Goal: Task Accomplishment & Management: Complete application form

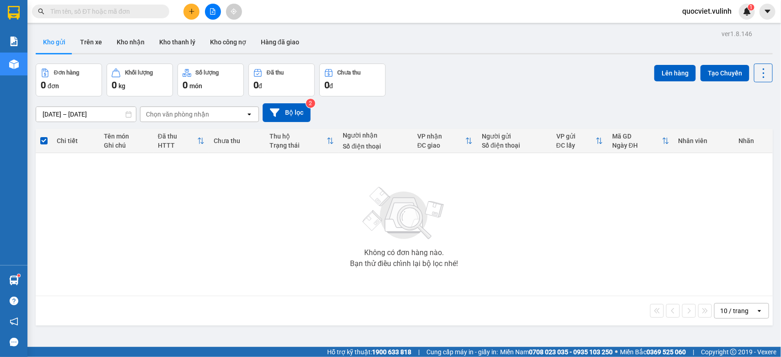
click at [203, 188] on div "Không có đơn hàng nào. Bạn thử điều chỉnh lại bộ lọc nhé!" at bounding box center [404, 224] width 728 height 137
click at [408, 243] on img at bounding box center [404, 214] width 92 height 64
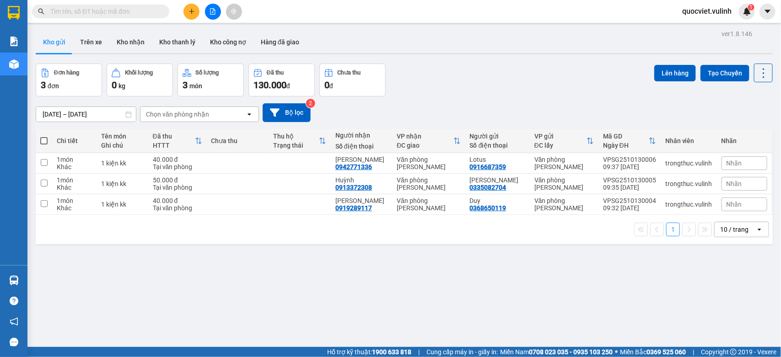
click at [142, 16] on input "text" at bounding box center [104, 11] width 108 height 10
paste input "VPSG2510130002"
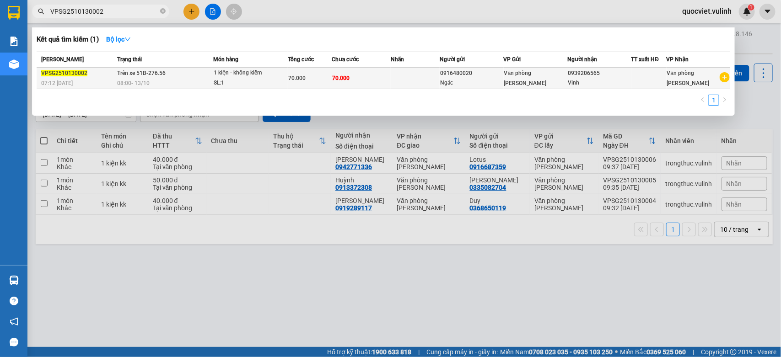
type input "VPSG2510130002"
click at [203, 81] on div "08:00 [DATE]" at bounding box center [165, 83] width 95 height 10
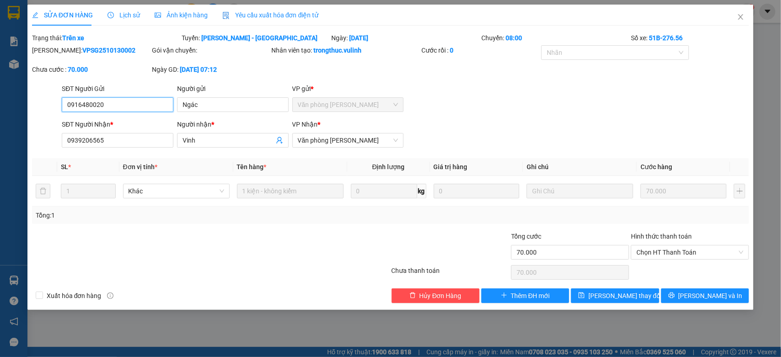
type input "0916480020"
type input "Ngác"
type input "0939206565"
type input "Vinh"
type input "70.000"
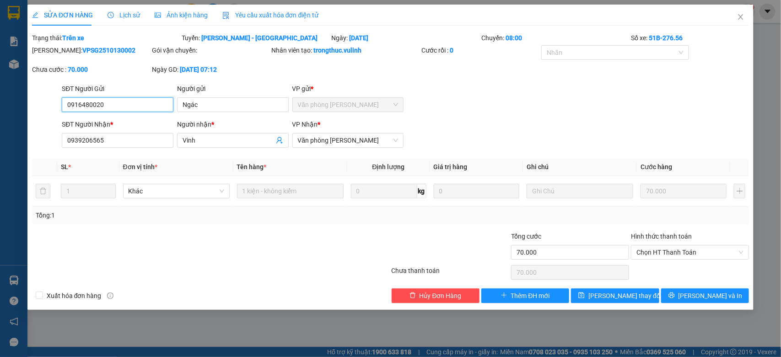
type input "70.000"
click at [210, 104] on input "Ngác" at bounding box center [233, 104] width 112 height 15
click at [186, 102] on input "Ngác" at bounding box center [233, 104] width 112 height 15
click at [156, 108] on input "0916480020" at bounding box center [118, 104] width 112 height 15
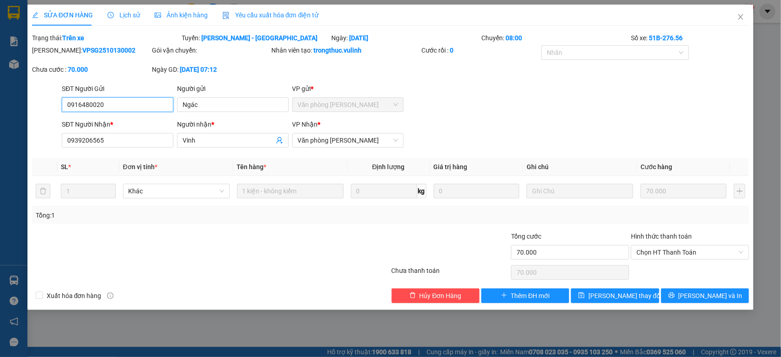
click at [156, 108] on input "0916480020" at bounding box center [118, 104] width 112 height 15
click at [227, 136] on input "Vinh" at bounding box center [229, 140] width 92 height 10
click at [191, 135] on span "Vinh" at bounding box center [233, 140] width 112 height 15
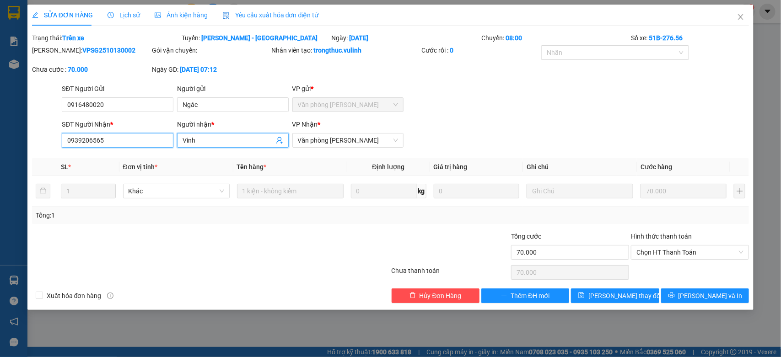
click at [148, 136] on input "0939206565" at bounding box center [118, 140] width 112 height 15
click at [739, 21] on span "Close" at bounding box center [741, 18] width 26 height 26
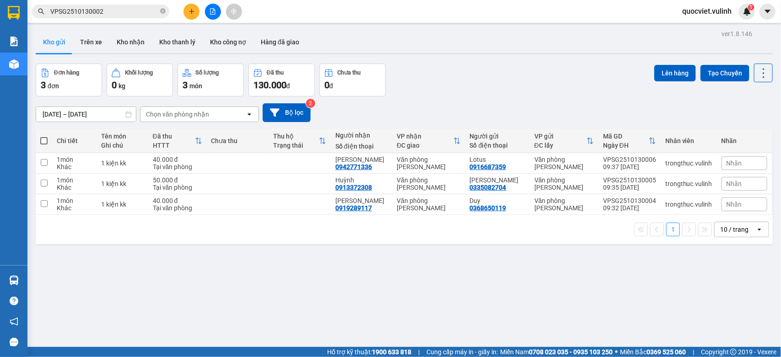
click at [133, 15] on input "VPSG2510130002" at bounding box center [104, 11] width 108 height 10
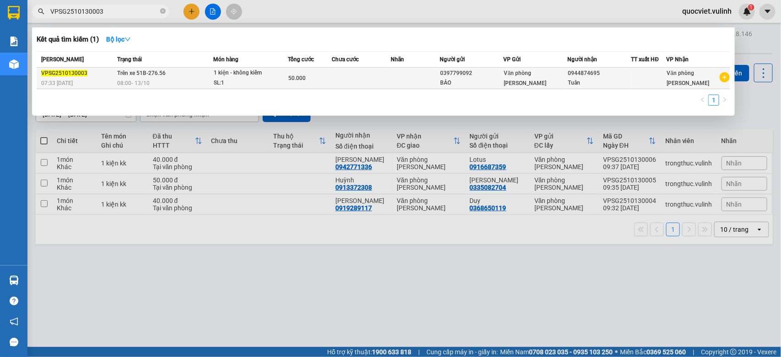
type input "VPSG2510130003"
click at [312, 78] on div "50.000" at bounding box center [309, 78] width 43 height 10
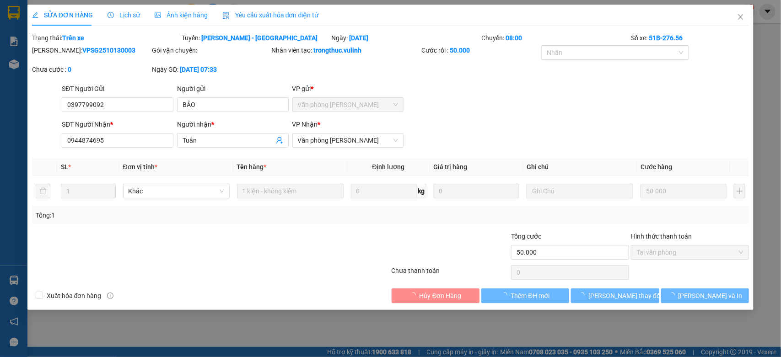
type input "0397799092"
type input "BẢO"
type input "0944874695"
type input "Tuân"
type input "50.000"
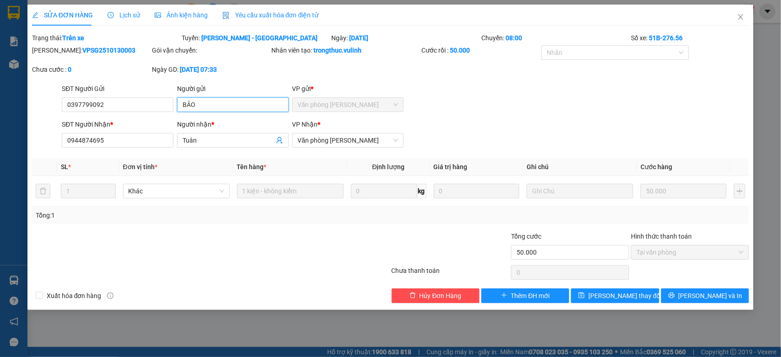
click at [206, 97] on input "BẢO" at bounding box center [233, 104] width 112 height 15
click at [135, 104] on input "0397799092" at bounding box center [118, 104] width 112 height 15
click at [213, 136] on input "Tuân" at bounding box center [229, 140] width 92 height 10
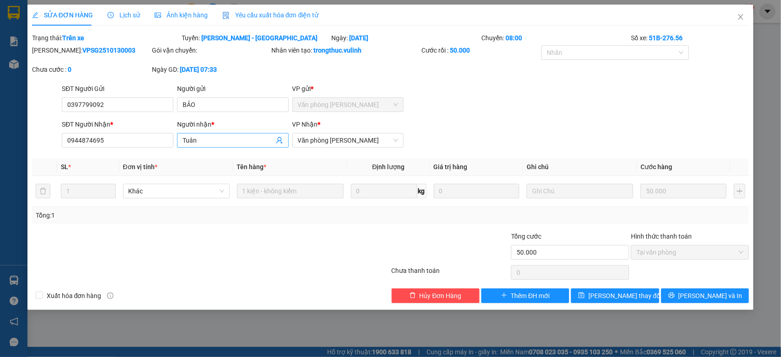
click at [213, 136] on input "Tuân" at bounding box center [229, 140] width 92 height 10
click at [116, 139] on input "0944874695" at bounding box center [118, 140] width 112 height 15
click at [738, 18] on icon "close" at bounding box center [740, 16] width 7 height 7
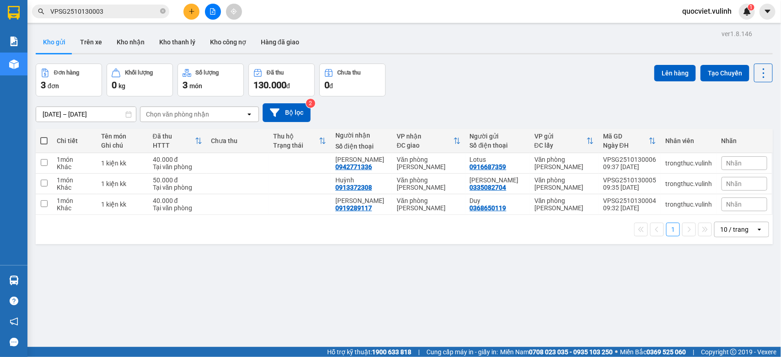
click at [192, 10] on icon "plus" at bounding box center [192, 11] width 6 height 6
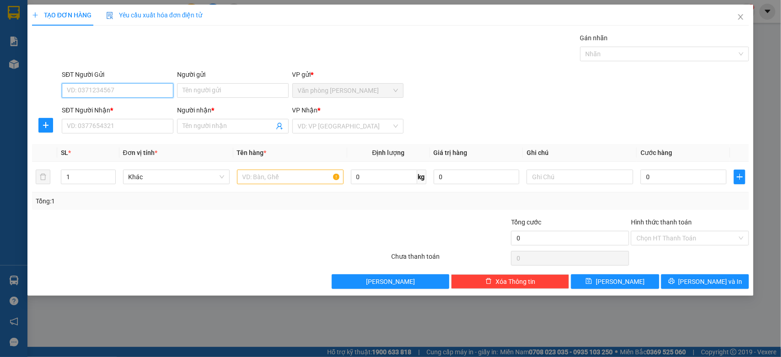
click at [131, 97] on input "SĐT Người Gửi" at bounding box center [118, 90] width 112 height 15
type input "0909573896"
click at [213, 90] on input "Người gửi" at bounding box center [233, 90] width 112 height 15
type input "VNSteel"
click at [152, 128] on input "SĐT Người Nhận *" at bounding box center [118, 126] width 112 height 15
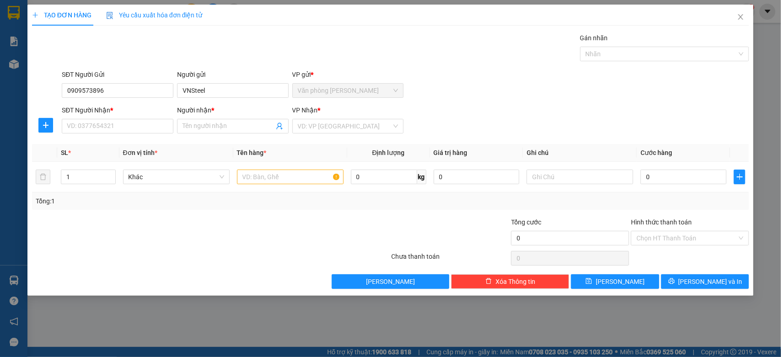
click at [154, 134] on div "SĐT Người Nhận * VD: 0377654321" at bounding box center [118, 121] width 112 height 32
click at [154, 131] on input "SĐT Người Nhận *" at bounding box center [118, 126] width 112 height 15
click at [107, 121] on input "SĐT Người Nhận *" at bounding box center [118, 126] width 112 height 15
click at [371, 128] on input "search" at bounding box center [345, 126] width 94 height 14
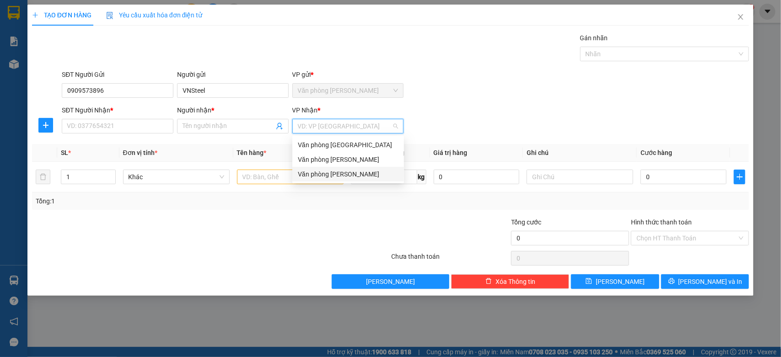
click at [329, 177] on div "Văn phòng Vũ Linh" at bounding box center [348, 174] width 101 height 10
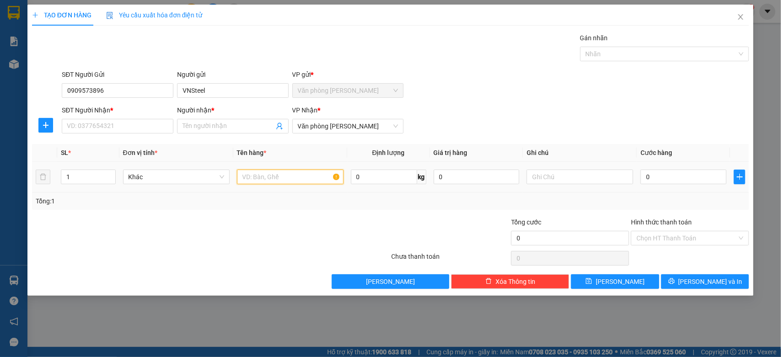
click at [272, 181] on input "text" at bounding box center [290, 177] width 107 height 15
type input "1 kiện kk"
click at [126, 116] on div "SĐT Người Nhận *" at bounding box center [118, 112] width 112 height 14
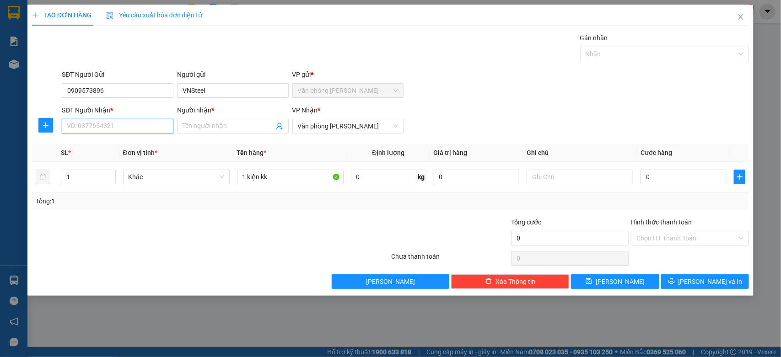
click at [131, 120] on input "SĐT Người Nhận *" at bounding box center [118, 126] width 112 height 15
type input "0788417886"
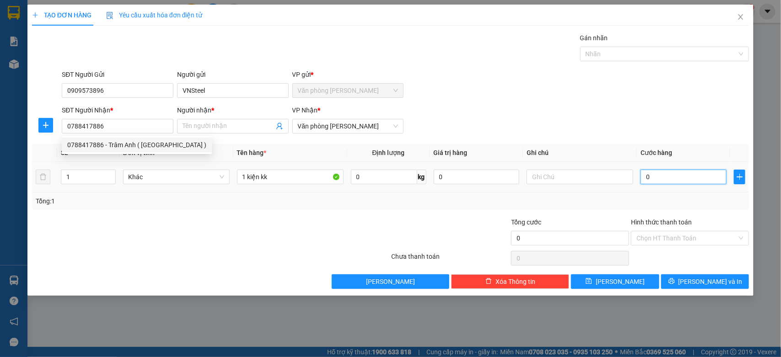
click at [697, 181] on input "0" at bounding box center [684, 177] width 86 height 15
type input "30"
type input "300"
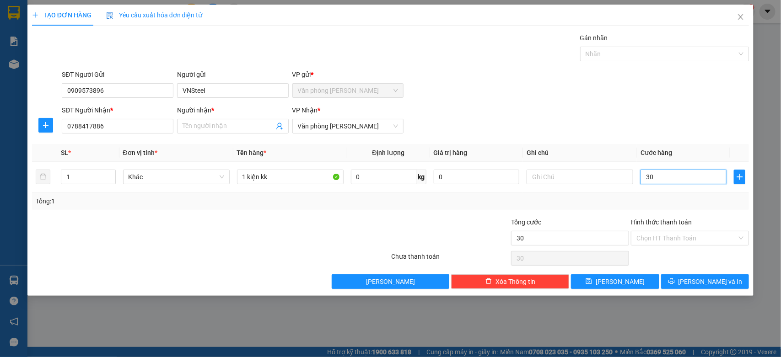
type input "300"
type input "3.000"
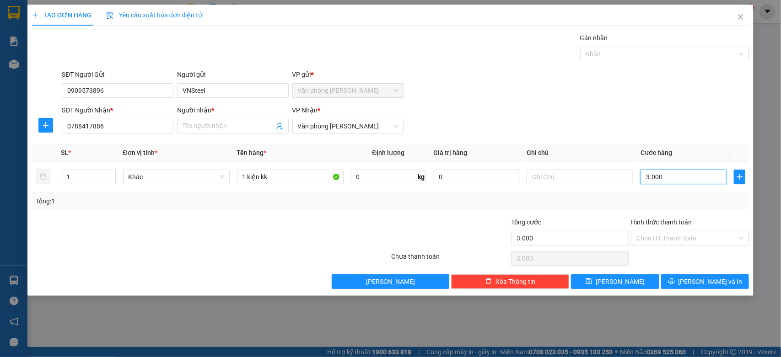
type input "30.000"
click at [680, 238] on input "Hình thức thanh toán" at bounding box center [687, 239] width 101 height 14
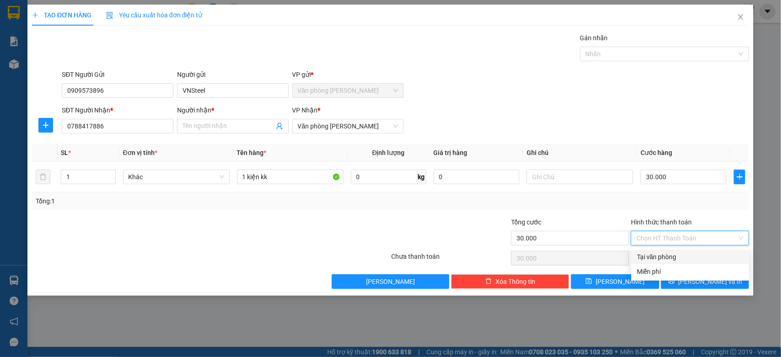
click at [664, 252] on div "Tại văn phòng" at bounding box center [690, 257] width 107 height 10
type input "0"
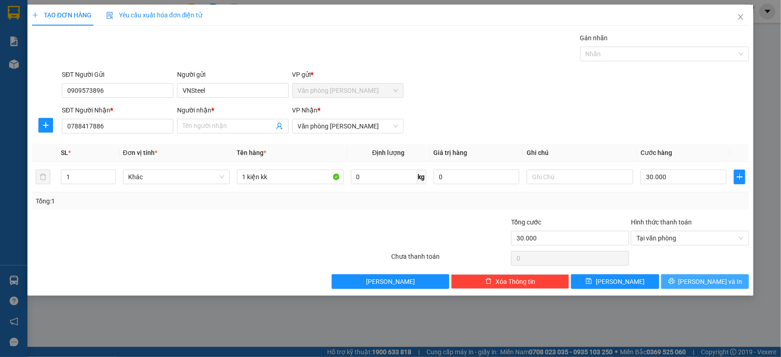
click at [700, 284] on span "Lưu và In" at bounding box center [711, 282] width 64 height 10
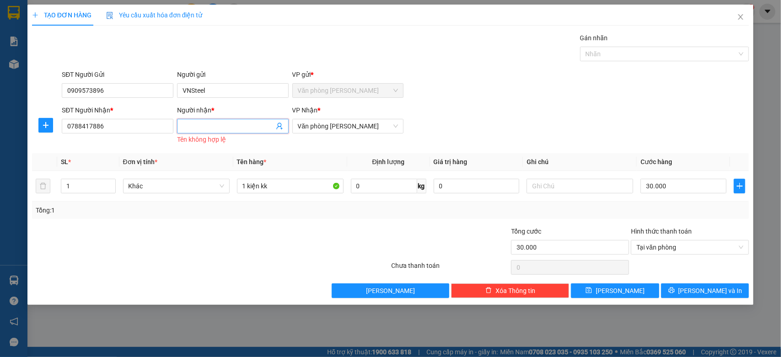
click at [205, 133] on span at bounding box center [233, 126] width 112 height 15
click at [230, 126] on input "Người nhận *" at bounding box center [229, 126] width 92 height 10
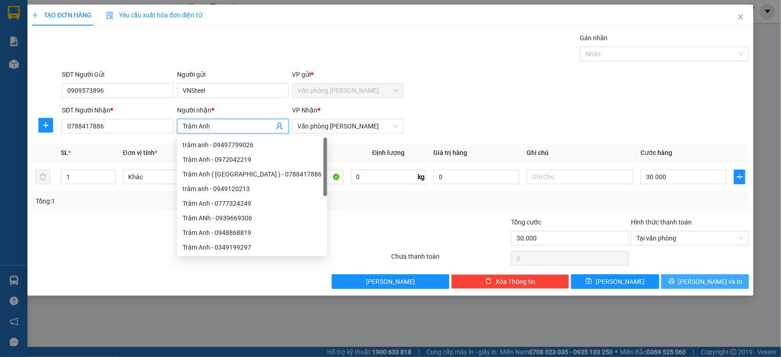
type input "Trâm Anh"
click at [701, 279] on span "Lưu và In" at bounding box center [711, 282] width 64 height 10
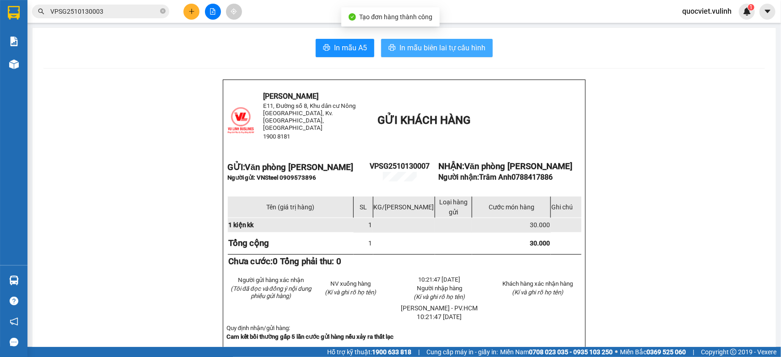
click at [476, 57] on button "In mẫu biên lai tự cấu hình" at bounding box center [437, 48] width 112 height 18
click at [475, 51] on span "In mẫu biên lai tự cấu hình" at bounding box center [442, 47] width 86 height 11
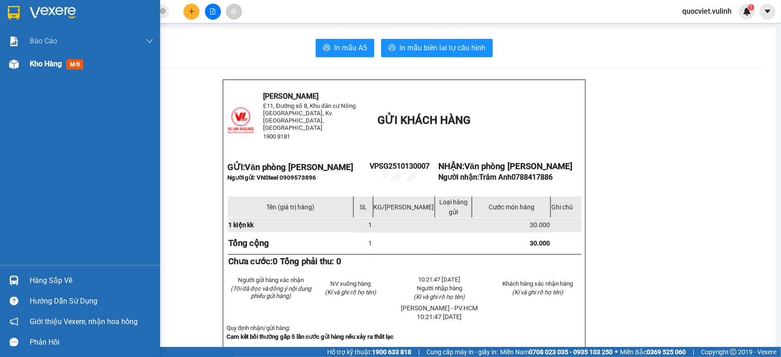
click at [7, 67] on div at bounding box center [14, 64] width 16 height 16
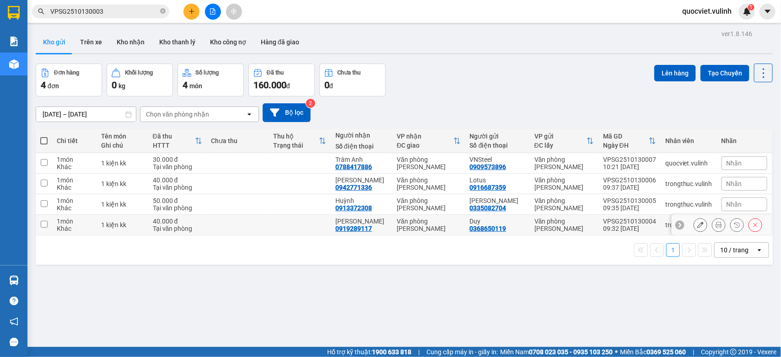
click at [697, 227] on icon at bounding box center [700, 225] width 6 height 6
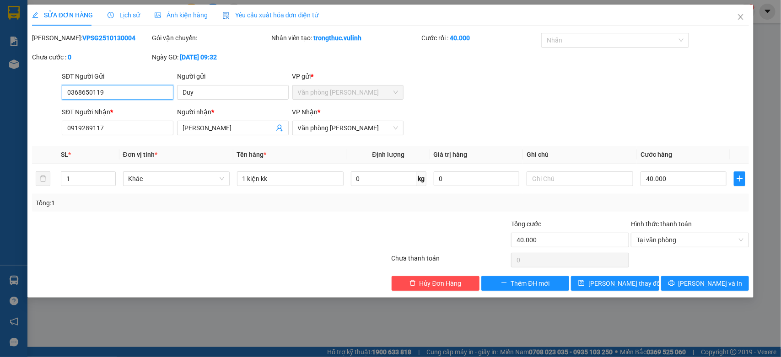
type input "0368650119"
type input "Duy"
type input "0919289117"
type input "Sơn Nguyễn Lab"
type input "40.000"
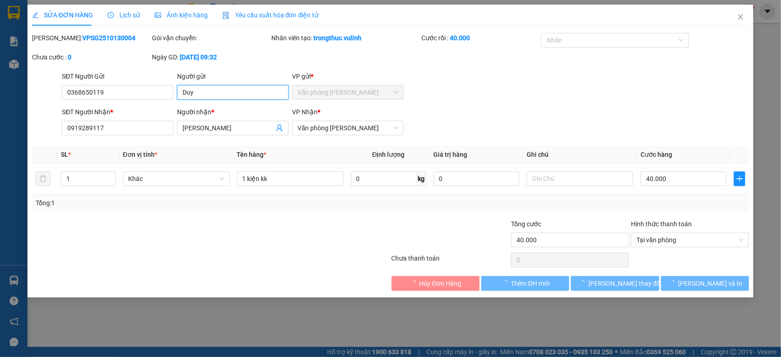
click at [220, 94] on input "Duy" at bounding box center [233, 92] width 112 height 15
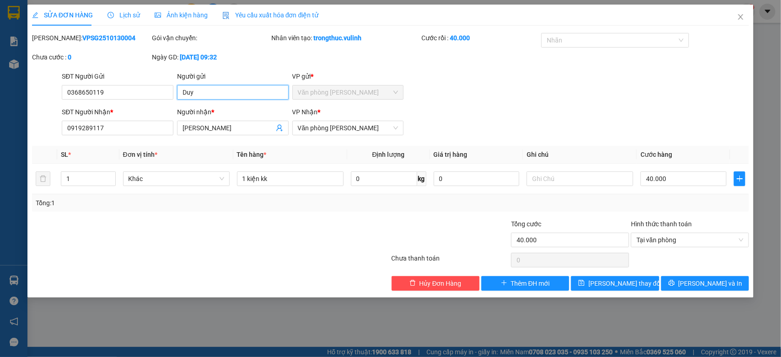
click at [220, 94] on input "Duy" at bounding box center [233, 92] width 112 height 15
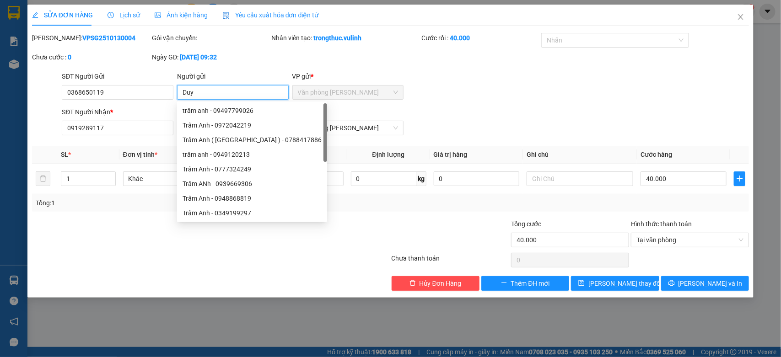
click at [220, 94] on input "Duy" at bounding box center [233, 92] width 112 height 15
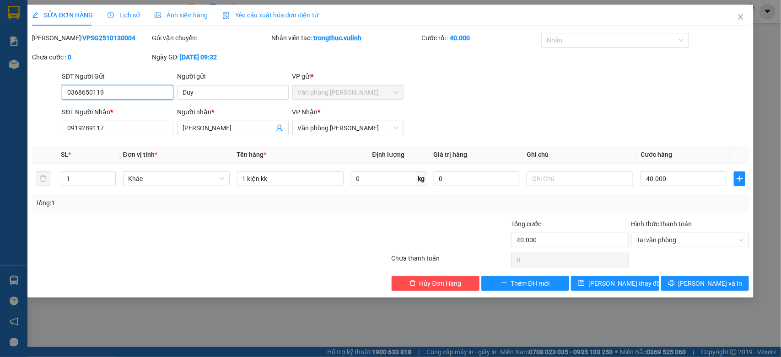
click at [145, 92] on input "0368650119" at bounding box center [118, 92] width 112 height 15
click at [211, 122] on span "Sơn Nguyễn Lab" at bounding box center [233, 128] width 112 height 15
click at [208, 129] on input "Sơn Nguyễn Lab" at bounding box center [229, 128] width 92 height 10
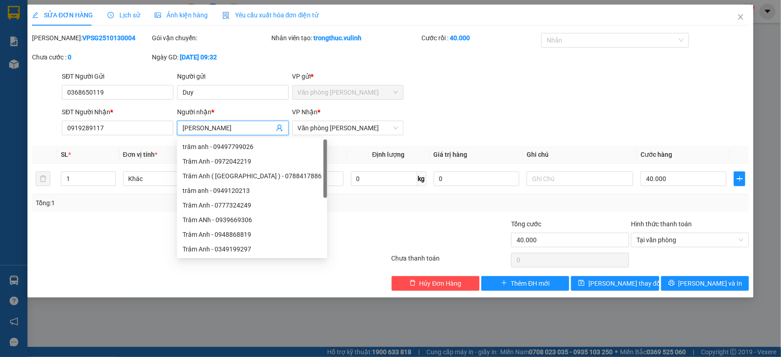
click at [208, 129] on input "Sơn Nguyễn Lab" at bounding box center [229, 128] width 92 height 10
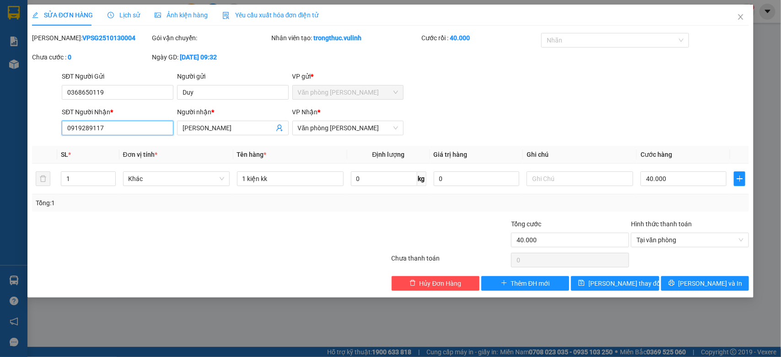
click at [97, 130] on input "0919289117" at bounding box center [118, 128] width 112 height 15
click at [748, 8] on span "Close" at bounding box center [741, 18] width 26 height 26
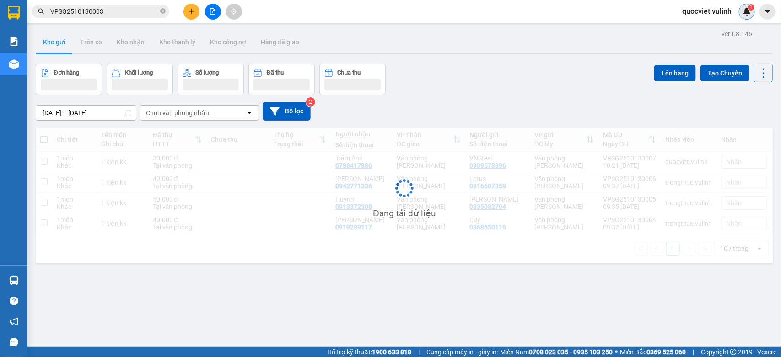
click at [753, 8] on span "1" at bounding box center [751, 7] width 3 height 6
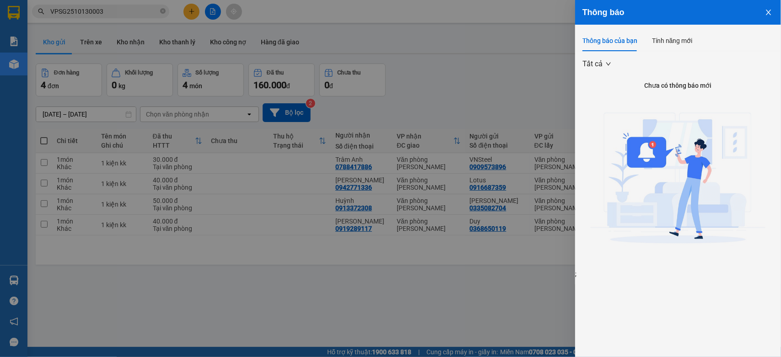
click at [556, 34] on div at bounding box center [390, 178] width 781 height 357
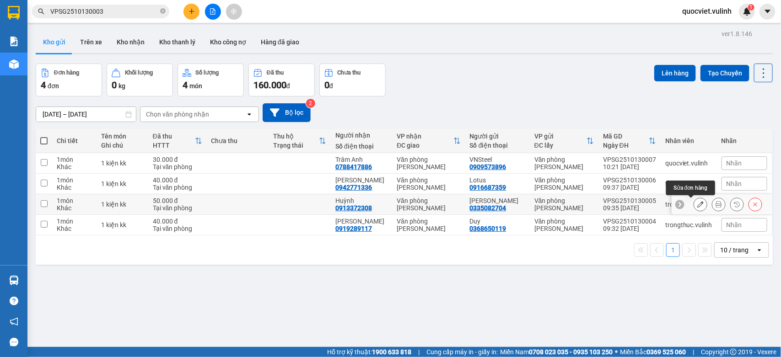
click at [697, 204] on icon at bounding box center [700, 204] width 6 height 6
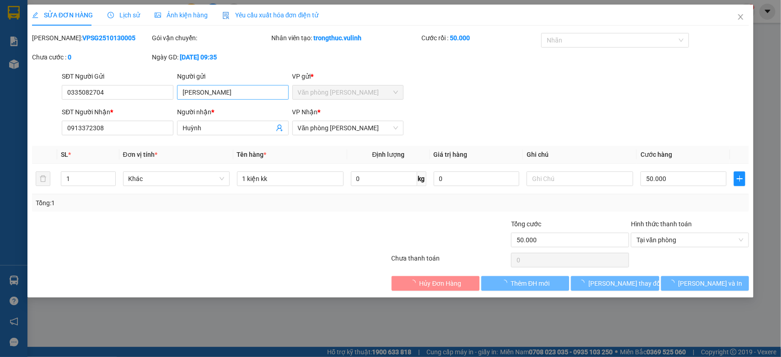
type input "0335082704"
type input "Linh"
type input "0913372308"
type input "Huỳnh"
type input "50.000"
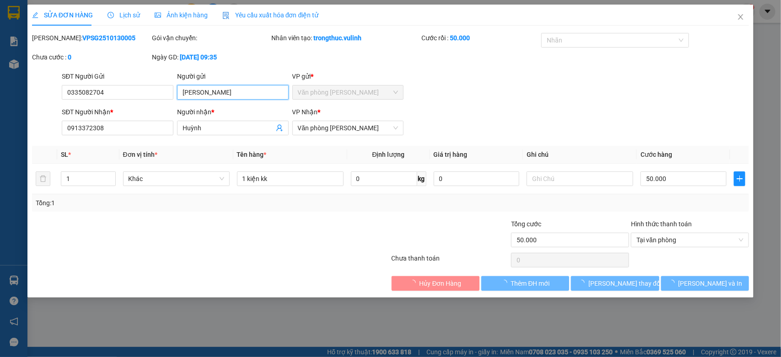
click at [202, 97] on input "Linh" at bounding box center [233, 92] width 112 height 15
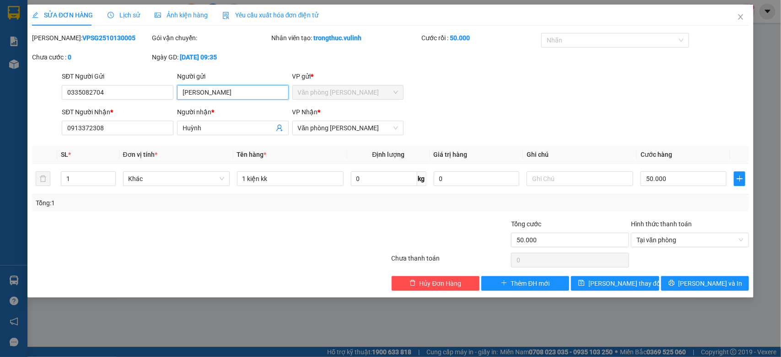
click at [202, 97] on input "Linh" at bounding box center [233, 92] width 112 height 15
click at [114, 92] on input "0335082704" at bounding box center [118, 92] width 112 height 15
click at [225, 127] on input "Huỳnh" at bounding box center [229, 128] width 92 height 10
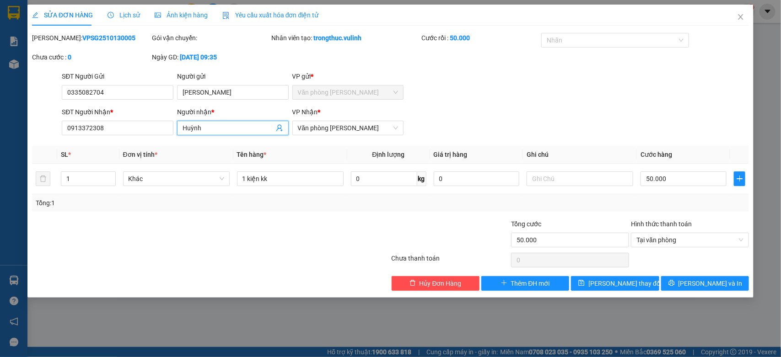
click at [225, 127] on input "Huỳnh" at bounding box center [229, 128] width 92 height 10
click at [148, 125] on input "0913372308" at bounding box center [118, 128] width 112 height 15
click at [743, 19] on icon "close" at bounding box center [741, 16] width 5 height 5
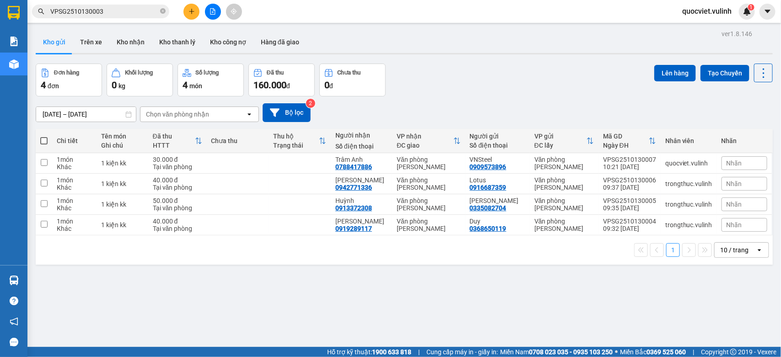
click at [128, 5] on span "VPSG2510130003" at bounding box center [100, 12] width 137 height 14
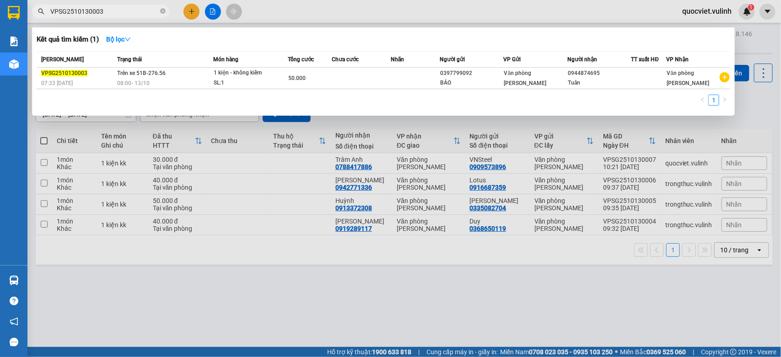
click at [127, 6] on input "VPSG2510130003" at bounding box center [104, 11] width 108 height 10
click at [504, 319] on div at bounding box center [390, 178] width 781 height 357
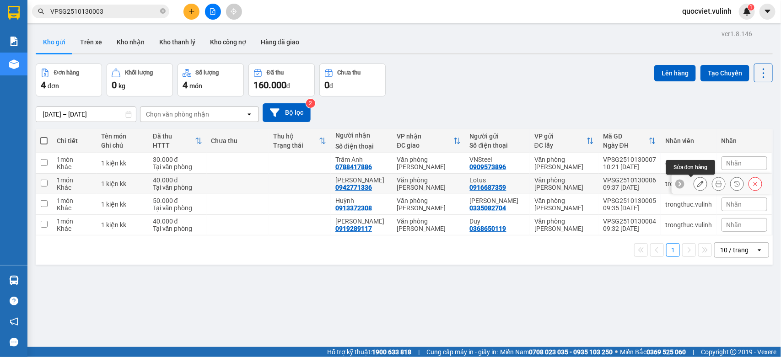
click at [697, 183] on icon at bounding box center [700, 184] width 6 height 6
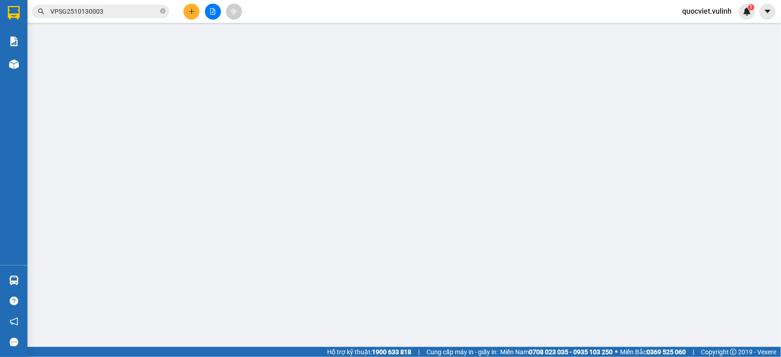
type input "0916687359"
type input "Lotus"
type input "0942771336"
type input "ANH HUY"
type input "40.000"
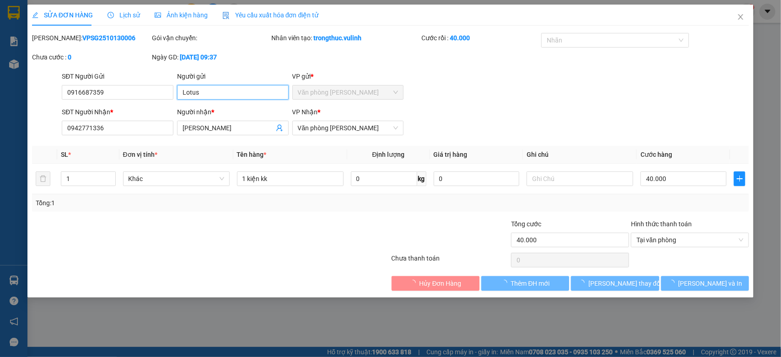
click at [227, 97] on input "Lotus" at bounding box center [233, 92] width 112 height 15
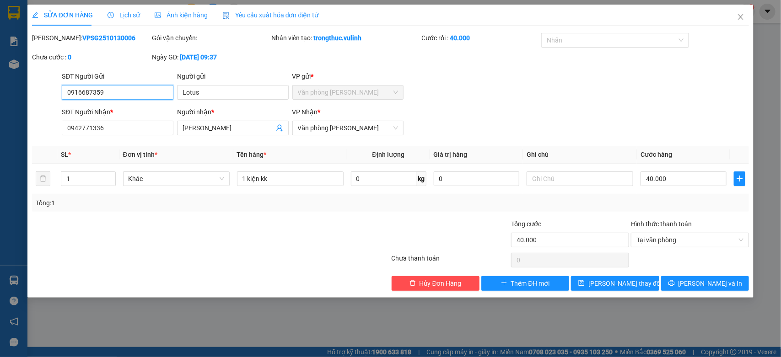
click at [151, 95] on input "0916687359" at bounding box center [118, 92] width 112 height 15
click at [236, 141] on div "Total Paid Fee 40.000 Total UnPaid Fee 0 Cash Collection Total Fee Mã ĐH: VPSG2…" at bounding box center [391, 162] width 718 height 258
click at [229, 123] on input "ANH HUY" at bounding box center [229, 128] width 92 height 10
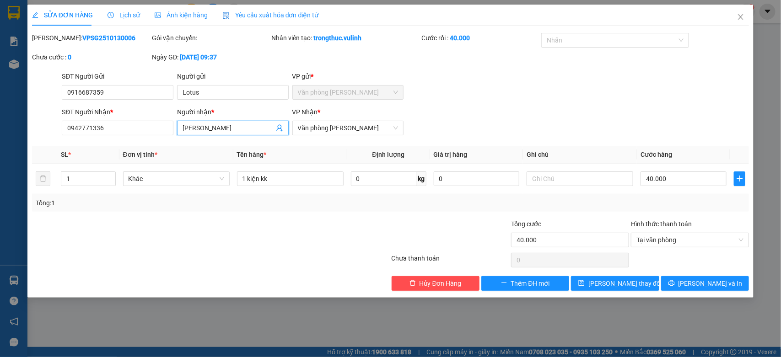
click at [229, 123] on input "ANH HUY" at bounding box center [229, 128] width 92 height 10
click at [161, 131] on input "0942771336" at bounding box center [118, 128] width 112 height 15
click at [740, 18] on icon "close" at bounding box center [741, 16] width 5 height 5
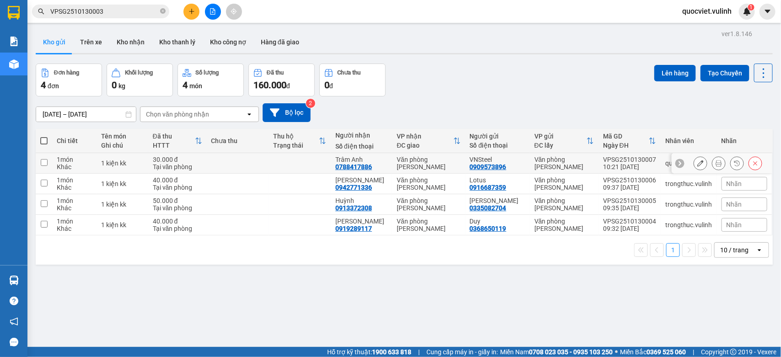
click at [694, 165] on button at bounding box center [700, 164] width 13 height 16
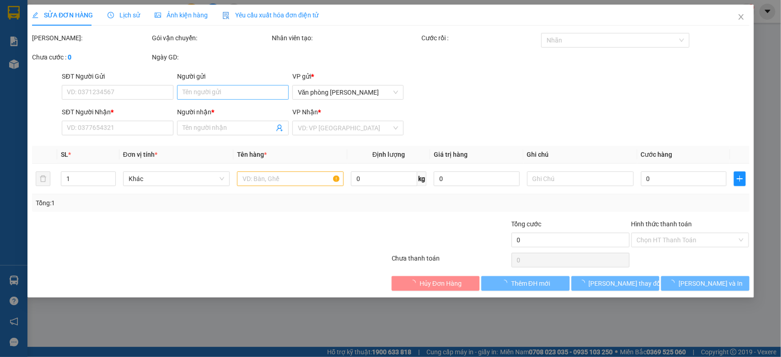
type input "0909573896"
type input "VNSteel"
type input "0788417886"
type input "Trâm Anh"
type input "30.000"
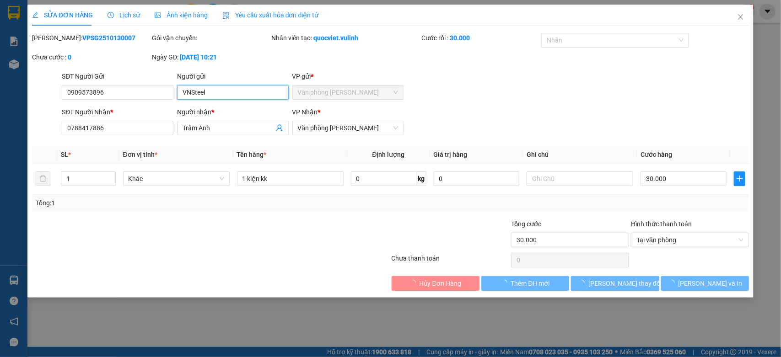
click at [214, 97] on input "VNSteel" at bounding box center [233, 92] width 112 height 15
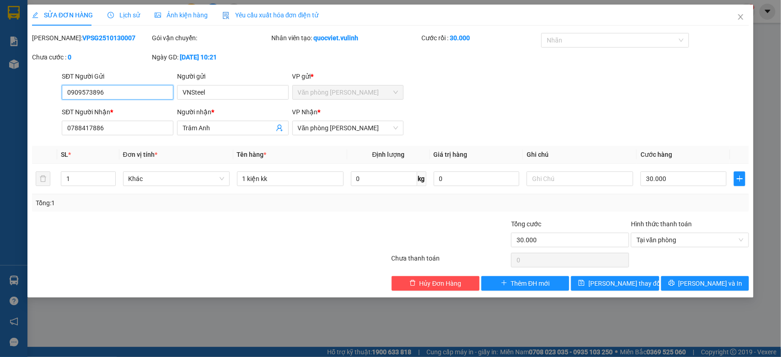
click at [141, 93] on input "0909573896" at bounding box center [118, 92] width 112 height 15
click at [220, 119] on div "Người nhận *" at bounding box center [233, 114] width 112 height 14
click at [217, 129] on input "Trâm Anh" at bounding box center [229, 128] width 92 height 10
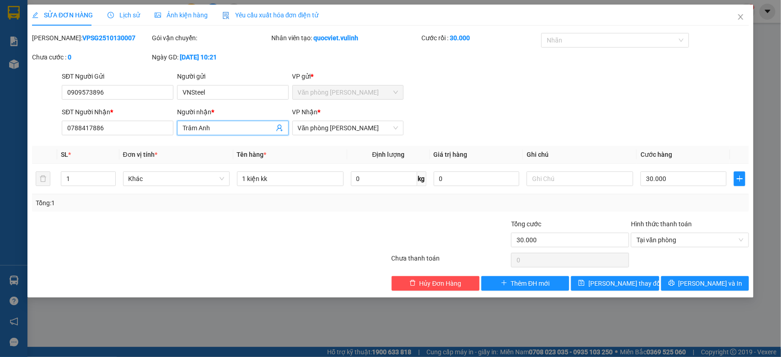
click at [217, 129] on input "Trâm Anh" at bounding box center [229, 128] width 92 height 10
click at [153, 128] on input "0788417886" at bounding box center [118, 128] width 112 height 15
click at [738, 16] on icon "close" at bounding box center [740, 16] width 7 height 7
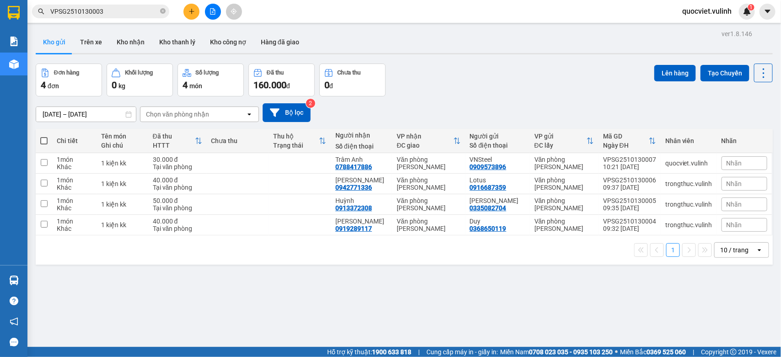
click at [191, 15] on button at bounding box center [191, 12] width 16 height 16
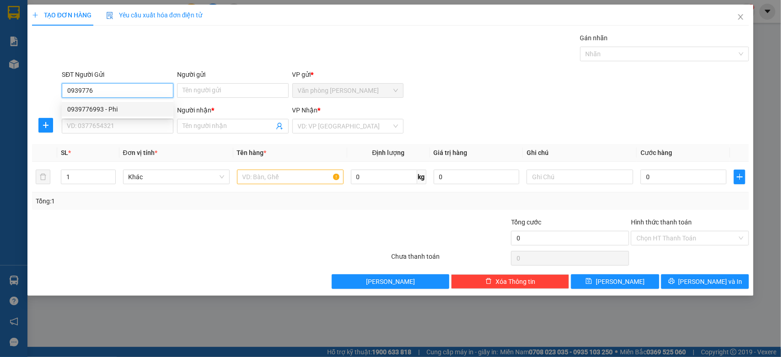
click at [141, 106] on div "0939776993 - Phi" at bounding box center [117, 109] width 101 height 10
type input "0939776993"
type input "Phi"
type input "0904454511"
type input "THÂN"
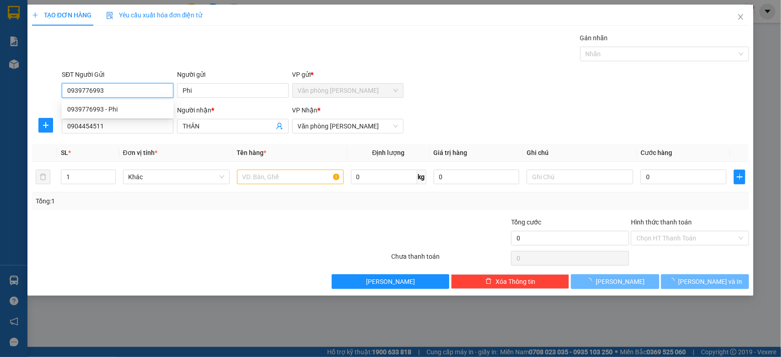
type input "70.000"
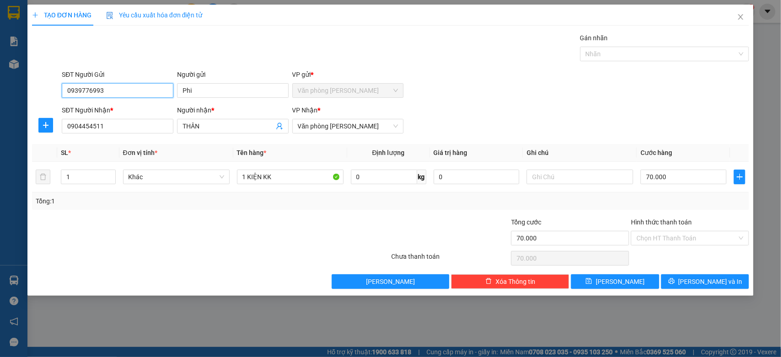
type input "0939776993"
click at [124, 117] on div "SĐT Người Nhận *" at bounding box center [118, 112] width 112 height 14
click at [123, 122] on input "0904454511" at bounding box center [118, 126] width 112 height 15
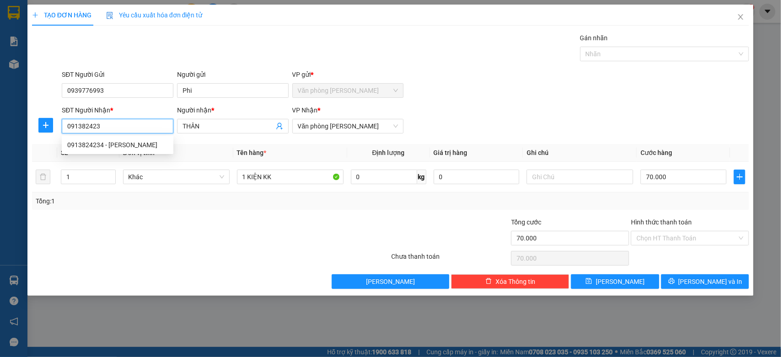
type input "0913824234"
click at [131, 143] on div "0913824234 - Mao Quốc Thắng" at bounding box center [117, 145] width 101 height 10
type input "Mao Quốc Thắng"
type input "60.000"
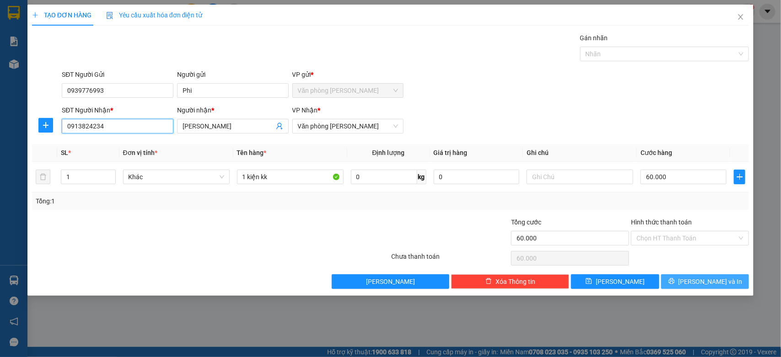
type input "0913824234"
click at [706, 285] on span "Lưu và In" at bounding box center [711, 282] width 64 height 10
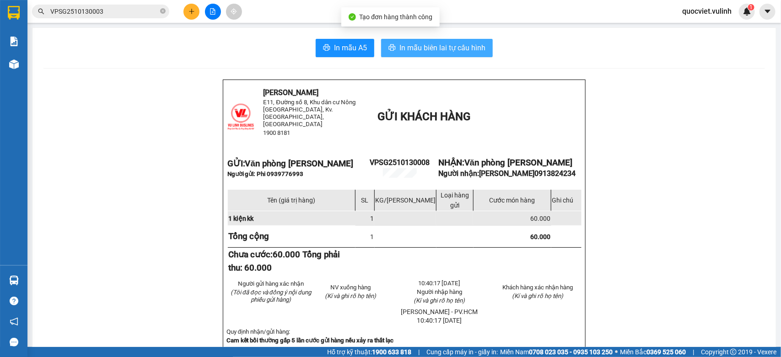
click at [480, 46] on span "In mẫu biên lai tự cấu hình" at bounding box center [442, 47] width 86 height 11
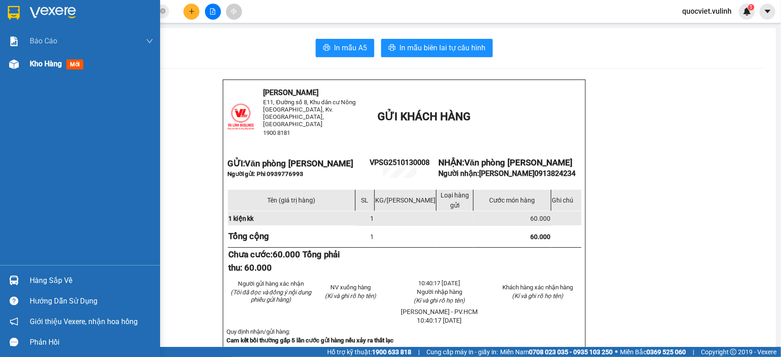
click at [19, 67] on div at bounding box center [14, 64] width 16 height 16
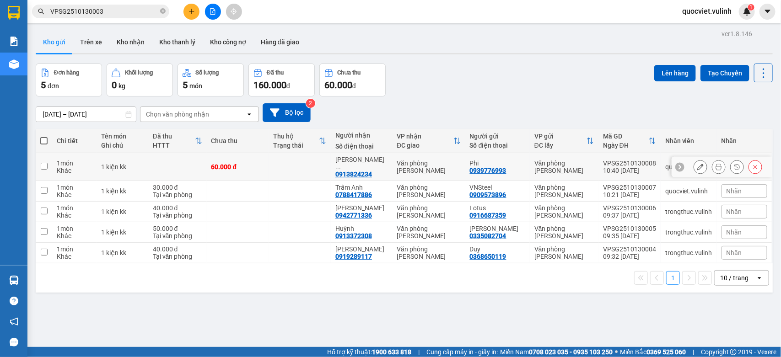
click at [697, 164] on icon at bounding box center [700, 167] width 6 height 6
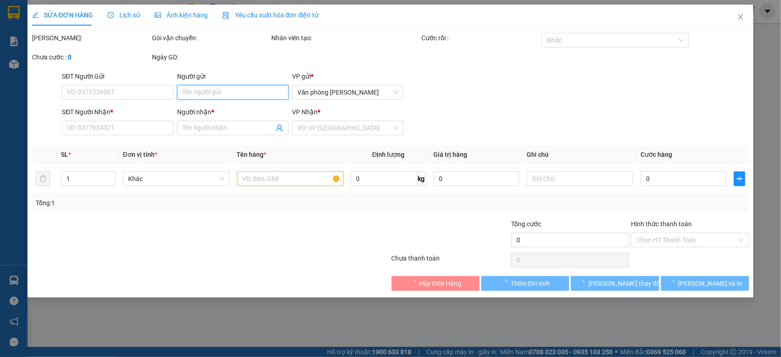
click at [246, 96] on input "Người gửi" at bounding box center [233, 92] width 112 height 15
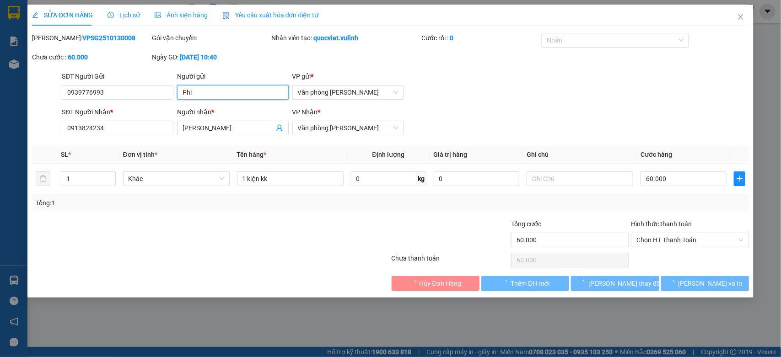
type input "0939776993"
type input "Phi"
type input "0913824234"
type input "Mao Quốc Thắng"
type input "60.000"
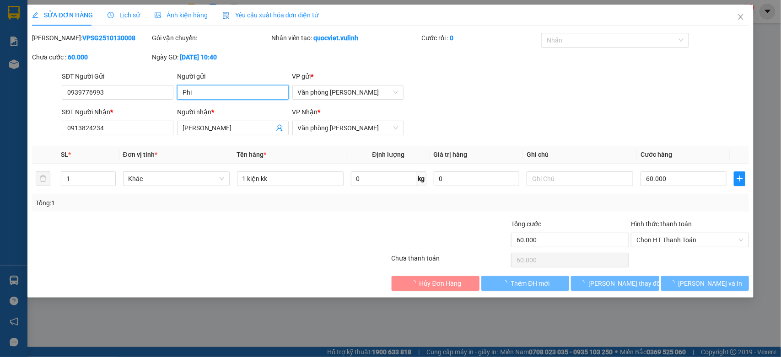
type input "60.000"
click at [246, 96] on input "Phi" at bounding box center [233, 92] width 112 height 15
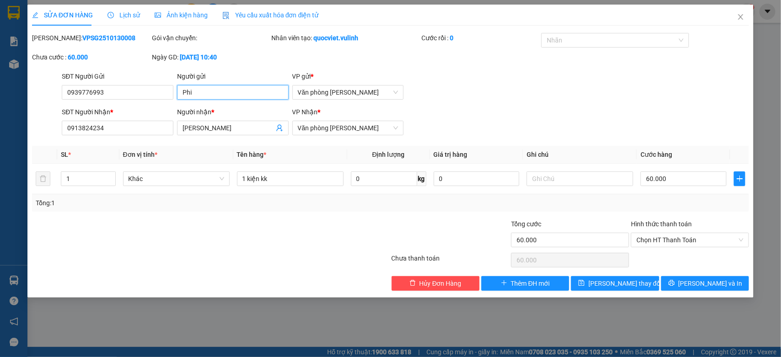
click at [246, 96] on input "Phi" at bounding box center [233, 92] width 112 height 15
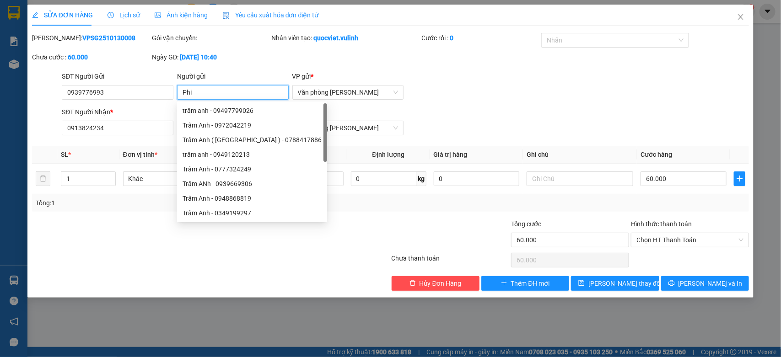
click at [246, 96] on input "Phi" at bounding box center [233, 92] width 112 height 15
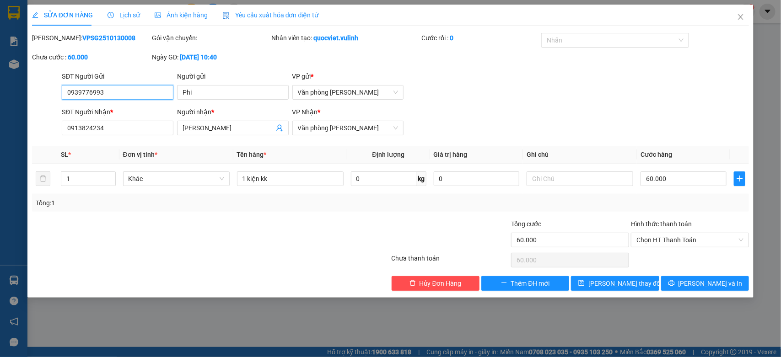
click at [149, 94] on input "0939776993" at bounding box center [118, 92] width 112 height 15
click at [243, 128] on input "Mao Quốc Thắng" at bounding box center [229, 128] width 92 height 10
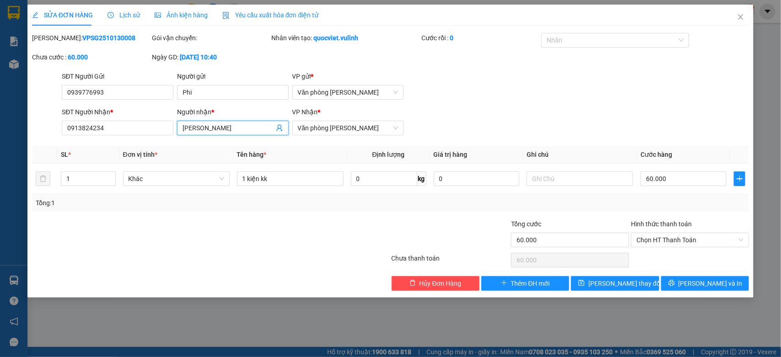
click at [243, 128] on input "Mao Quốc Thắng" at bounding box center [229, 128] width 92 height 10
click at [158, 122] on input "0913824234" at bounding box center [118, 128] width 112 height 15
click at [740, 15] on icon "close" at bounding box center [740, 16] width 7 height 7
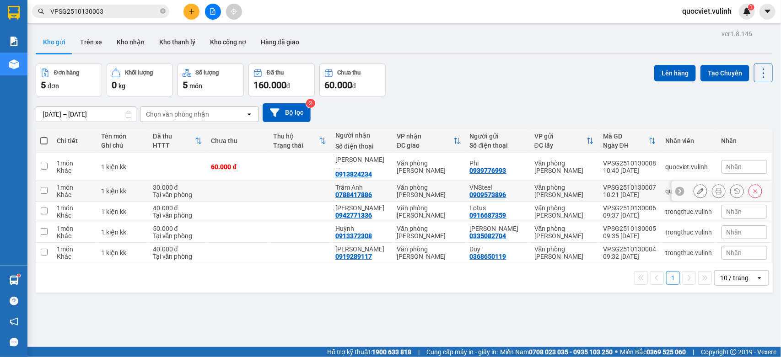
click at [44, 187] on input "checkbox" at bounding box center [44, 190] width 7 height 7
checkbox input "true"
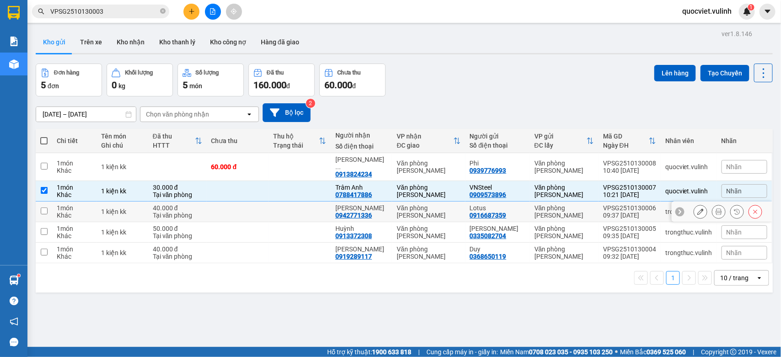
click at [43, 210] on td at bounding box center [44, 212] width 16 height 21
checkbox input "true"
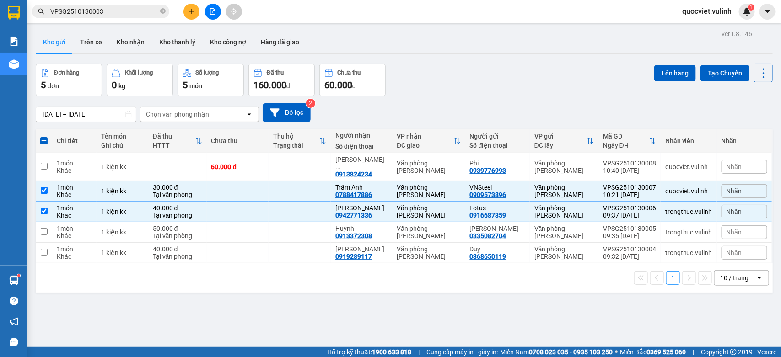
click at [36, 147] on th at bounding box center [44, 141] width 16 height 24
click at [38, 143] on th at bounding box center [44, 141] width 16 height 24
click at [39, 142] on th at bounding box center [44, 141] width 16 height 24
click at [44, 142] on span at bounding box center [43, 140] width 7 height 7
click at [44, 136] on input "checkbox" at bounding box center [44, 136] width 0 height 0
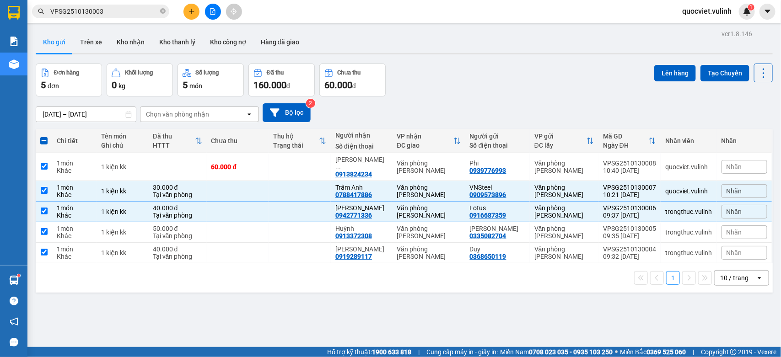
checkbox input "true"
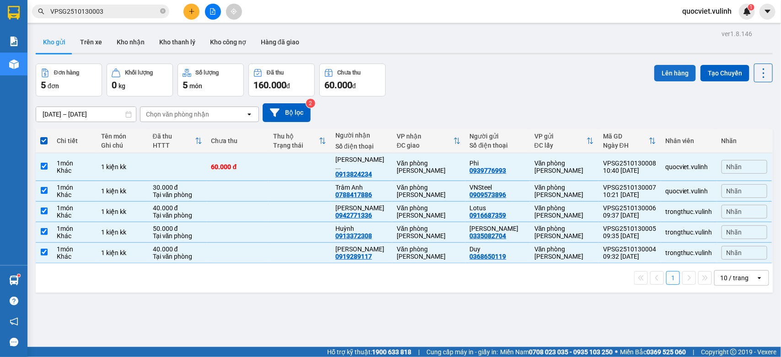
click at [661, 69] on button "Lên hàng" at bounding box center [675, 73] width 42 height 16
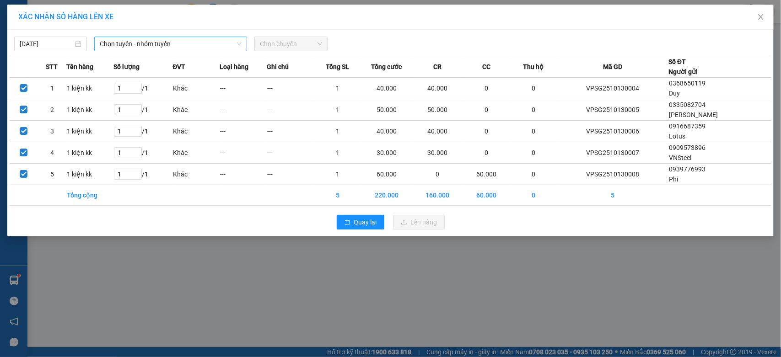
click at [122, 39] on span "Chọn tuyến - nhóm tuyến" at bounding box center [171, 44] width 142 height 14
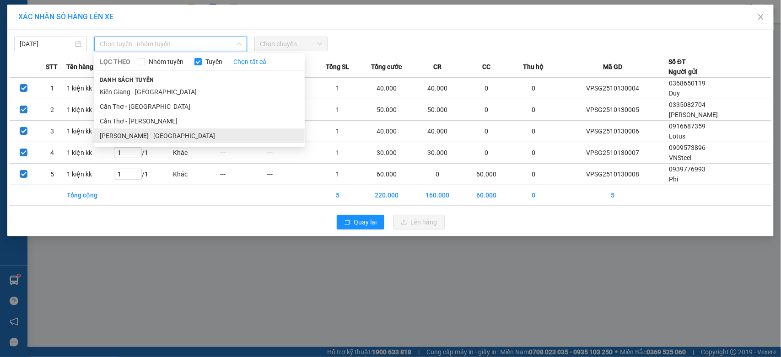
click at [136, 131] on li "Hồ Chí Minh - Cần Thơ" at bounding box center [199, 136] width 210 height 15
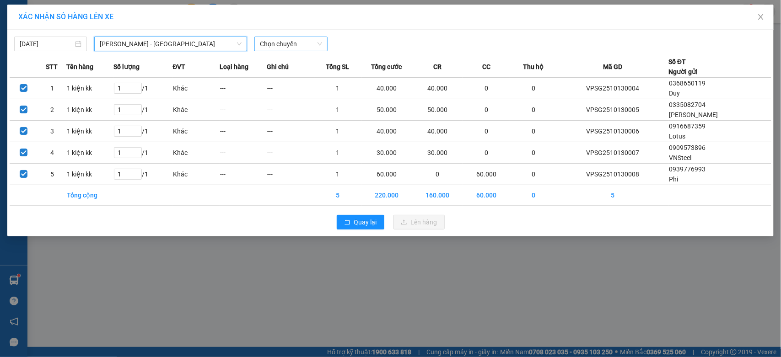
click at [308, 49] on span "Chọn chuyến" at bounding box center [291, 44] width 62 height 14
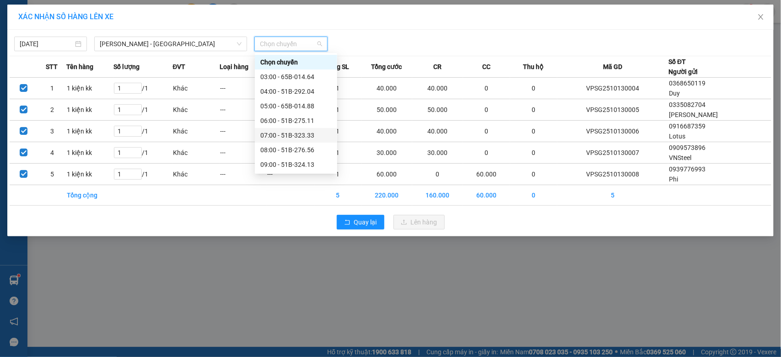
scroll to position [76, 0]
click at [311, 119] on div "11:00 - 65B-015.93" at bounding box center [295, 118] width 71 height 10
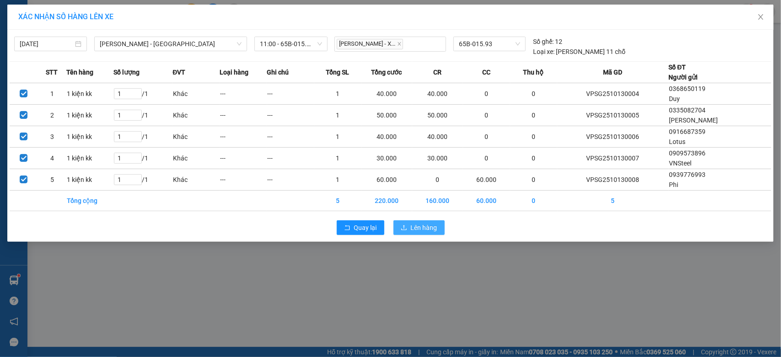
click at [415, 227] on span "Lên hàng" at bounding box center [424, 228] width 27 height 10
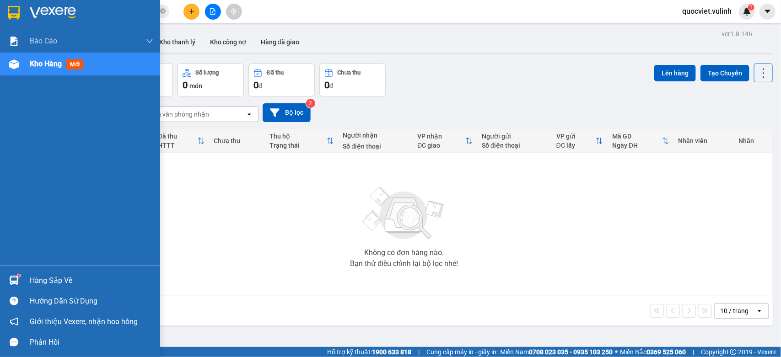
click at [10, 262] on div "Báo cáo BC hàng tồn (trạm) Báo cáo dòng tiền (nhân viên) Báo cáo dòng tiền (trạ…" at bounding box center [80, 148] width 160 height 236
click at [14, 285] on img at bounding box center [14, 281] width 10 height 10
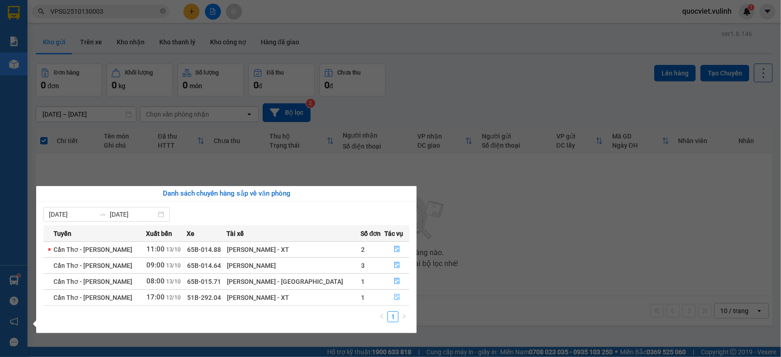
click at [394, 296] on icon "file-done" at bounding box center [397, 297] width 6 height 6
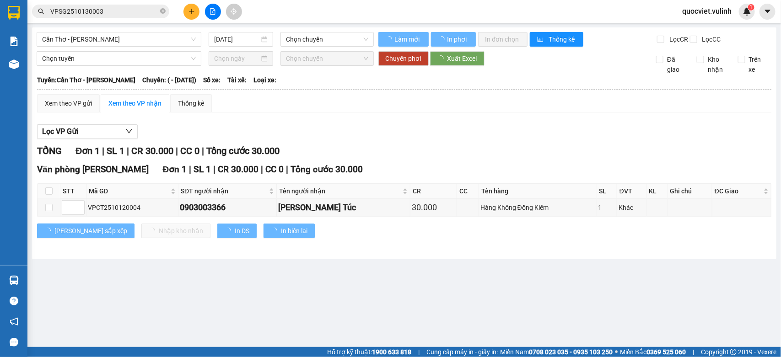
type input "12/10/2025"
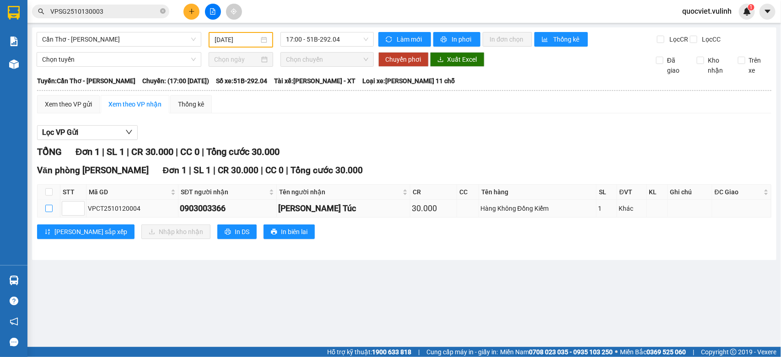
click at [48, 212] on input "checkbox" at bounding box center [48, 208] width 7 height 7
checkbox input "true"
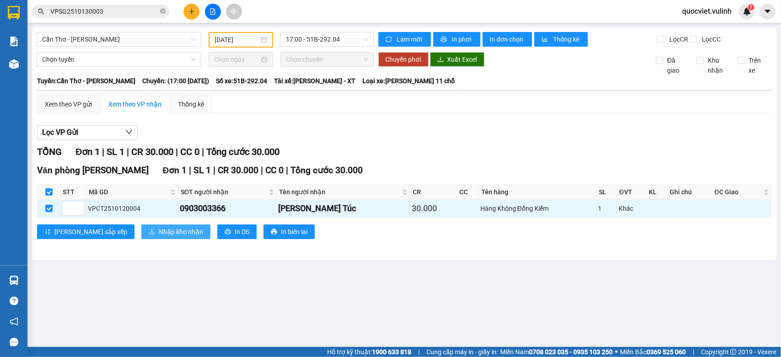
click at [159, 237] on span "Nhập kho nhận" at bounding box center [181, 232] width 44 height 10
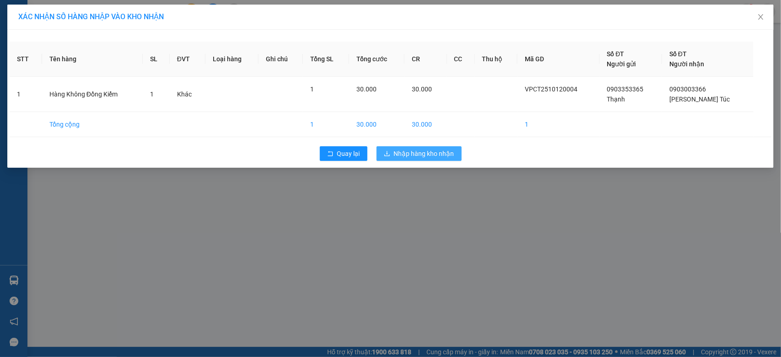
click at [454, 156] on button "Nhập hàng kho nhận" at bounding box center [419, 153] width 85 height 15
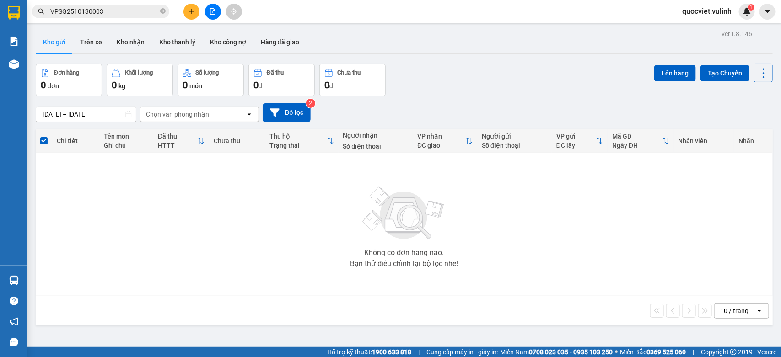
click at [195, 11] on button at bounding box center [191, 12] width 16 height 16
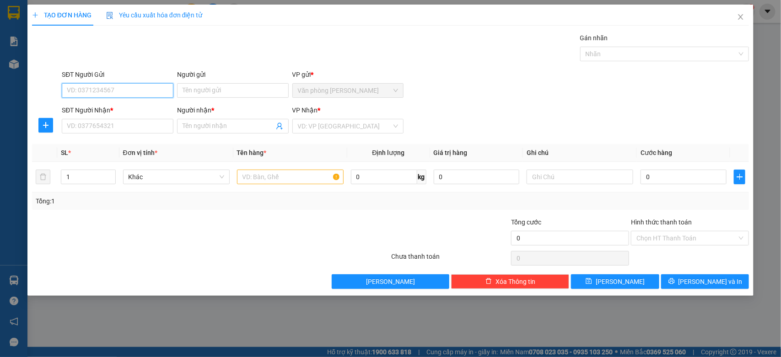
click at [138, 88] on input "SĐT Người Gửi" at bounding box center [118, 90] width 112 height 15
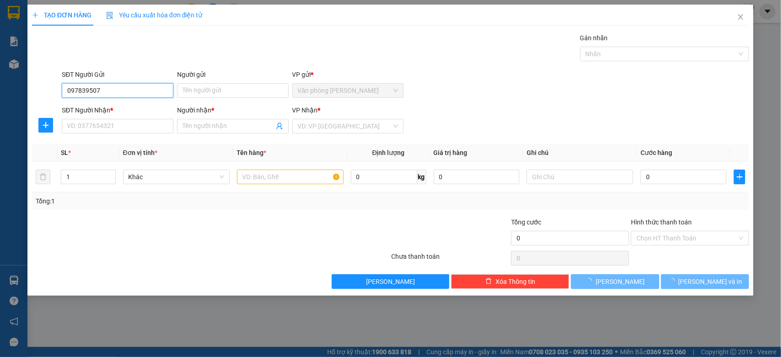
type input "0978395078"
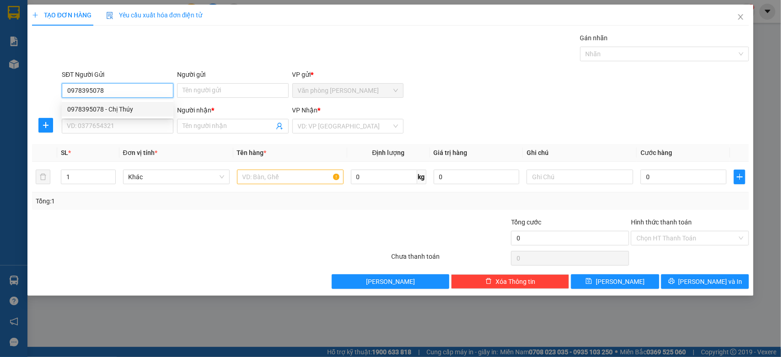
click at [117, 108] on div "0978395078 - Chị Thúy" at bounding box center [117, 109] width 101 height 10
type input "Chị Thúy"
type input "0932942464"
type input "Hậu"
type input "120.000"
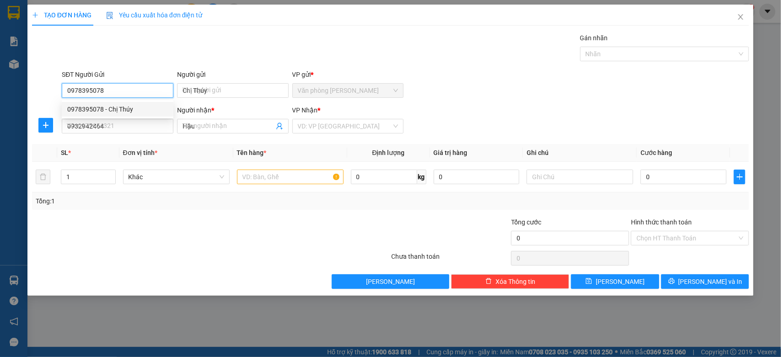
type input "120.000"
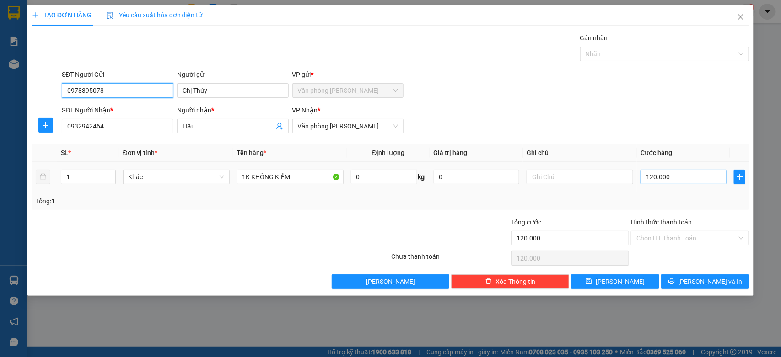
type input "0978395078"
click at [654, 176] on input "120.000" at bounding box center [684, 177] width 86 height 15
click at [694, 179] on input "120.000" at bounding box center [684, 177] width 86 height 15
click at [651, 177] on input "120.000" at bounding box center [684, 177] width 86 height 15
type input "110.000"
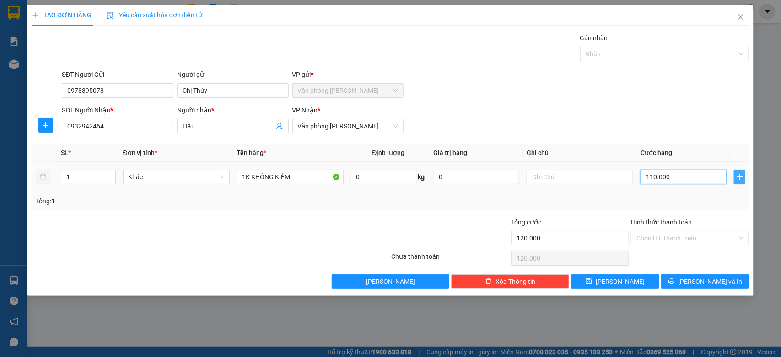
type input "110.000"
type input "120.000"
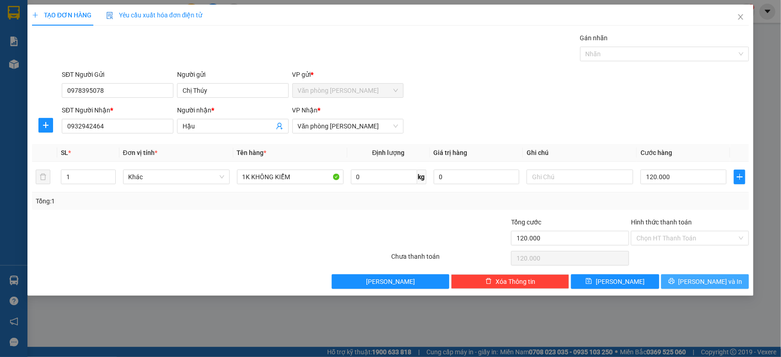
click at [701, 275] on button "Lưu và In" at bounding box center [705, 282] width 88 height 15
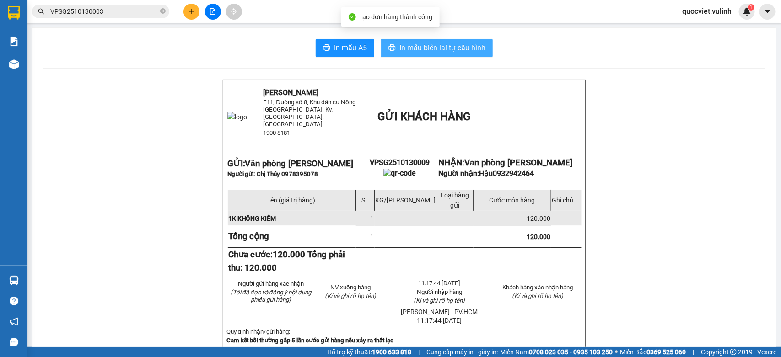
click at [404, 47] on span "In mẫu biên lai tự cấu hình" at bounding box center [442, 47] width 86 height 11
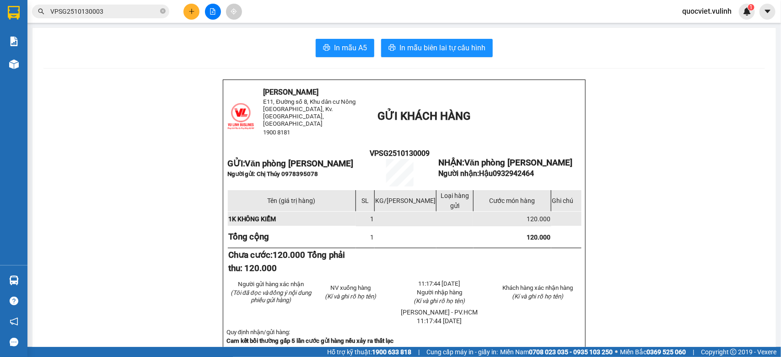
click at [190, 10] on icon "plus" at bounding box center [192, 11] width 6 height 6
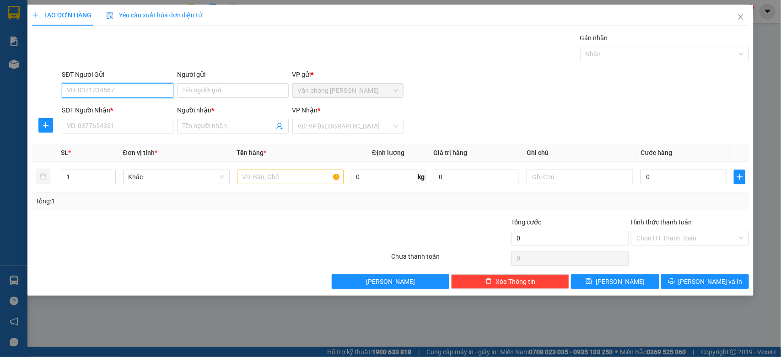
click at [112, 86] on input "SĐT Người Gửi" at bounding box center [118, 90] width 112 height 15
type input "0926076461"
click at [113, 109] on div "0926076461 - CTY Đăng Mẫn" at bounding box center [118, 109] width 103 height 10
type input "CTY Đăng Mẫn"
type input "0939999115"
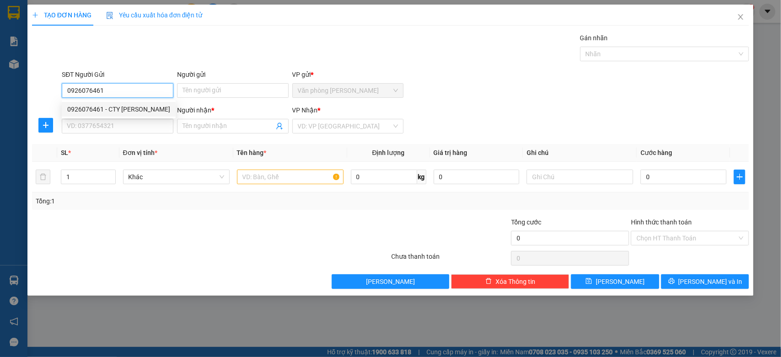
type input "Thành"
type input "70.000"
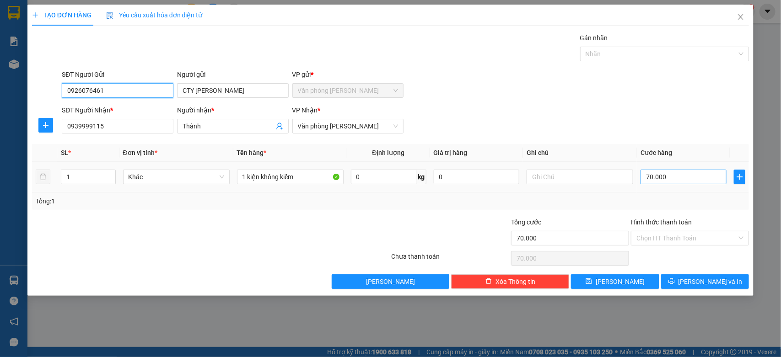
type input "0926076461"
click at [679, 174] on input "70.000" at bounding box center [684, 177] width 86 height 15
type input "60.000"
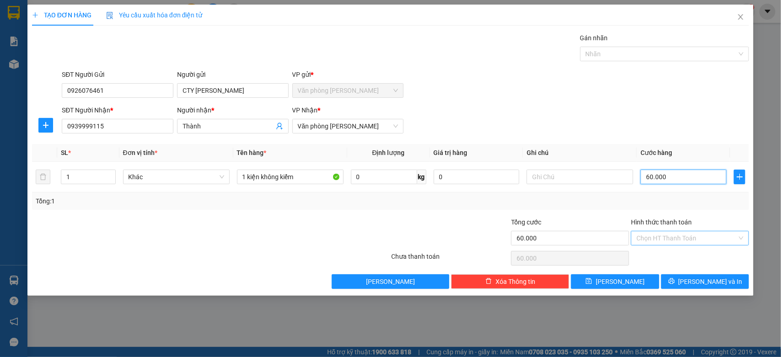
type input "60.000"
click at [642, 243] on input "Hình thức thanh toán" at bounding box center [687, 239] width 101 height 14
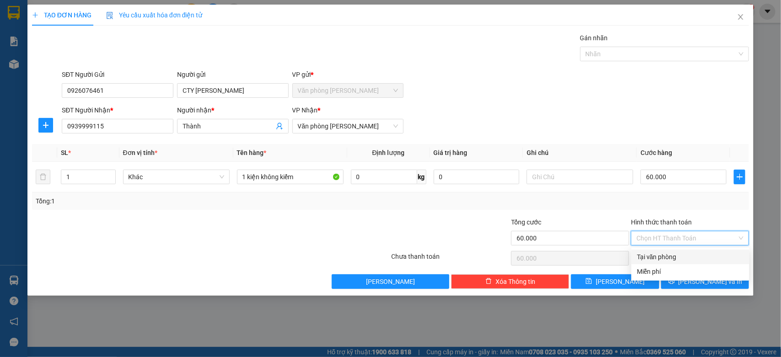
click at [668, 256] on div "Tại văn phòng" at bounding box center [690, 257] width 107 height 10
type input "0"
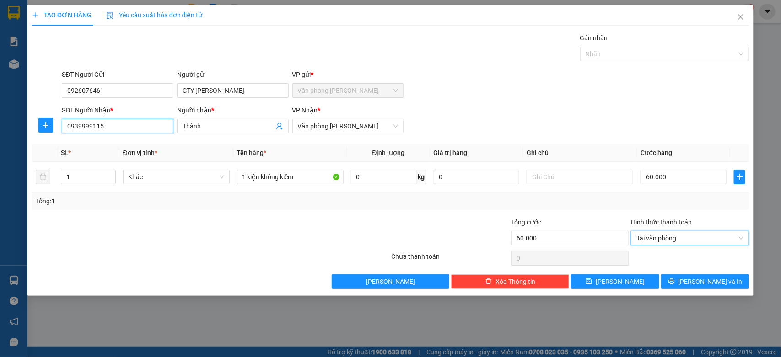
click at [142, 130] on input "0939999115" at bounding box center [118, 126] width 112 height 15
click at [140, 145] on div "0986643980 - Vy" at bounding box center [117, 145] width 101 height 10
type input "0986643980"
type input "Vy"
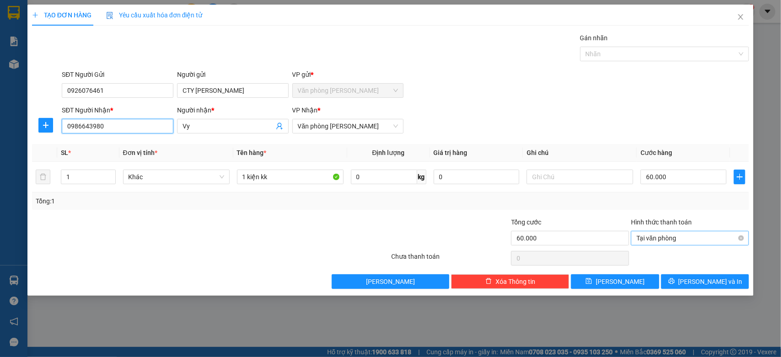
click at [675, 239] on span "Tại văn phòng" at bounding box center [690, 239] width 107 height 14
type input "0986643980"
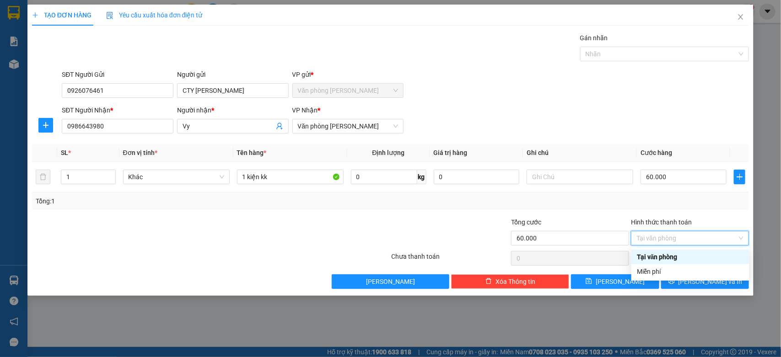
click at [650, 257] on div "Tại văn phòng" at bounding box center [690, 257] width 107 height 10
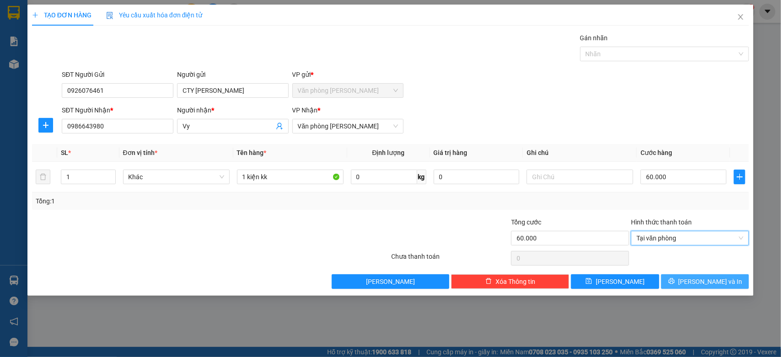
click at [704, 280] on span "Lưu và In" at bounding box center [711, 282] width 64 height 10
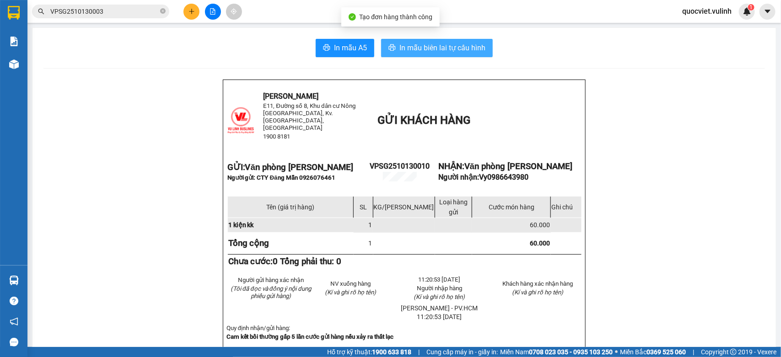
click at [453, 49] on span "In mẫu biên lai tự cấu hình" at bounding box center [442, 47] width 86 height 11
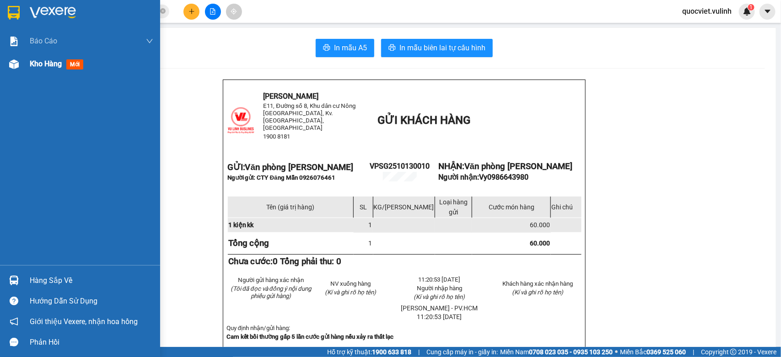
click at [22, 63] on div "Kho hàng mới" at bounding box center [80, 64] width 160 height 23
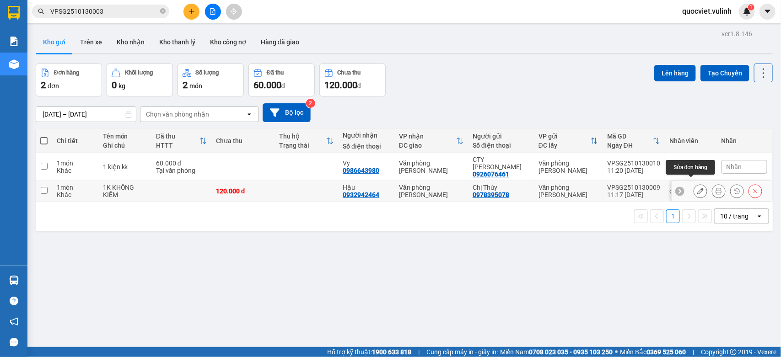
click at [697, 188] on icon at bounding box center [700, 191] width 6 height 6
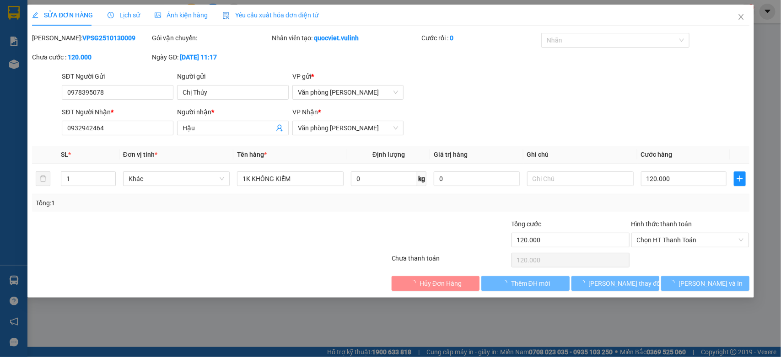
type input "0978395078"
type input "Chị Thúy"
type input "0932942464"
type input "Hậu"
type input "120.000"
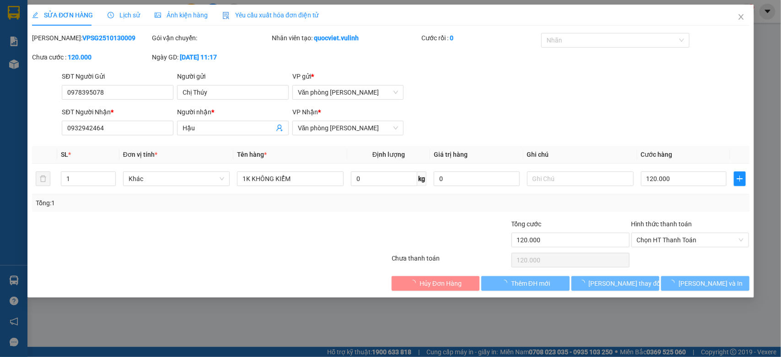
type input "120.000"
click at [214, 97] on input "Chị Thúy" at bounding box center [233, 92] width 112 height 15
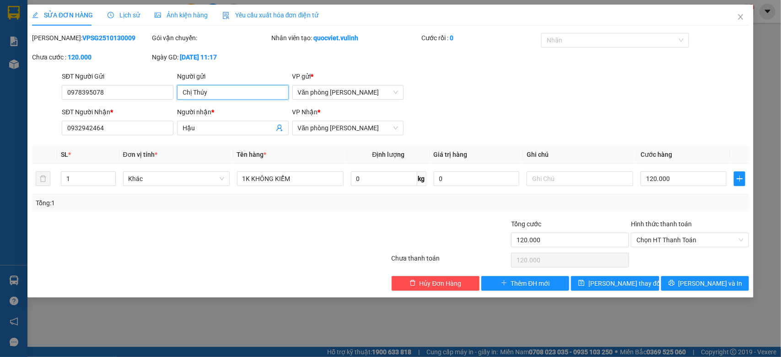
click at [214, 97] on input "Chị Thúy" at bounding box center [233, 92] width 112 height 15
click at [110, 88] on input "0978395078" at bounding box center [118, 92] width 112 height 15
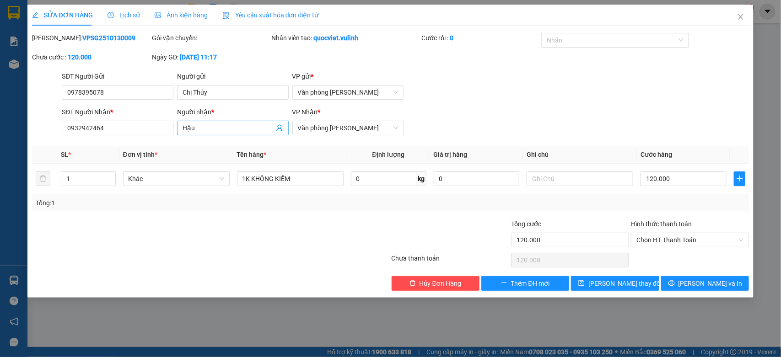
click at [223, 130] on input "Hậu" at bounding box center [229, 128] width 92 height 10
click at [156, 127] on input "0932942464" at bounding box center [118, 128] width 112 height 15
click at [732, 16] on span "Close" at bounding box center [741, 18] width 26 height 26
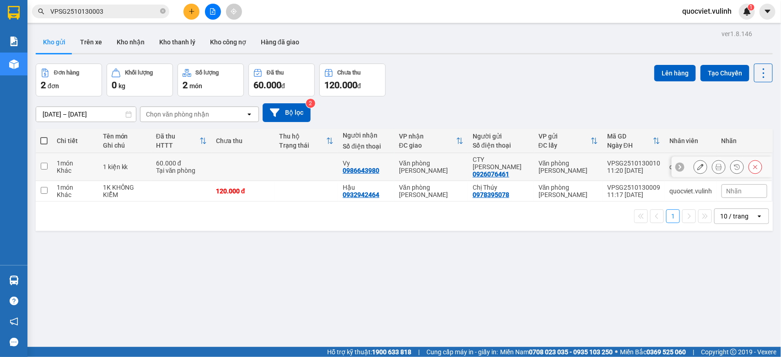
click at [694, 163] on button at bounding box center [700, 167] width 13 height 16
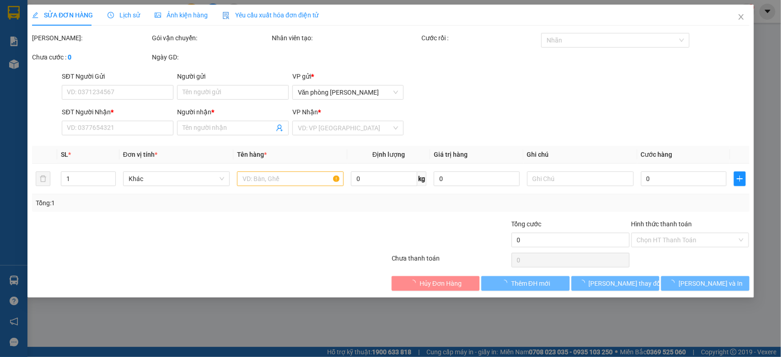
type input "0926076461"
type input "CTY Đăng Mẫn"
type input "0986643980"
type input "Vy"
type input "60.000"
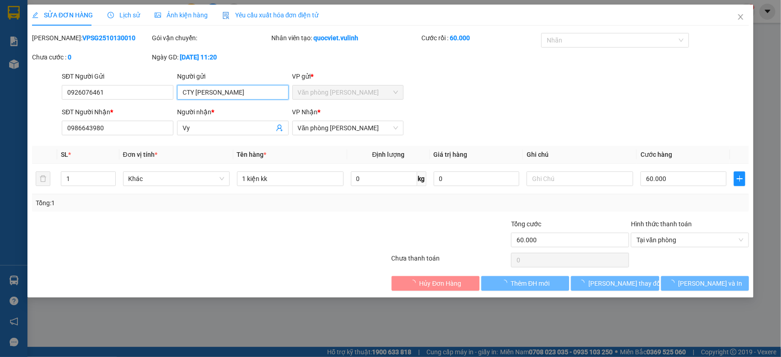
click at [238, 94] on input "CTY Đăng Mẫn" at bounding box center [233, 92] width 112 height 15
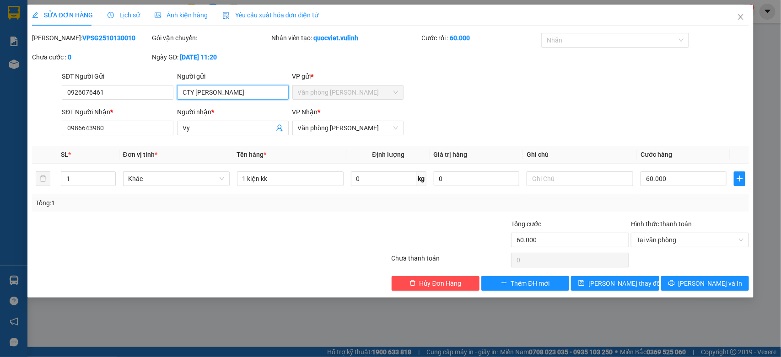
click at [238, 94] on input "CTY Đăng Mẫn" at bounding box center [233, 92] width 112 height 15
click at [127, 88] on input "0926076461" at bounding box center [118, 92] width 112 height 15
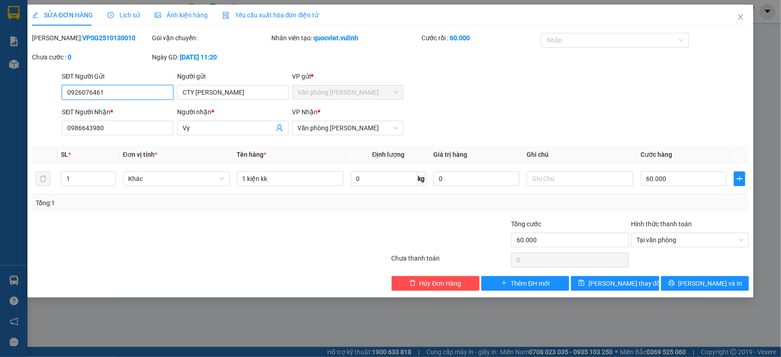
click at [127, 88] on input "0926076461" at bounding box center [118, 92] width 112 height 15
click at [200, 127] on input "Vy" at bounding box center [229, 128] width 92 height 10
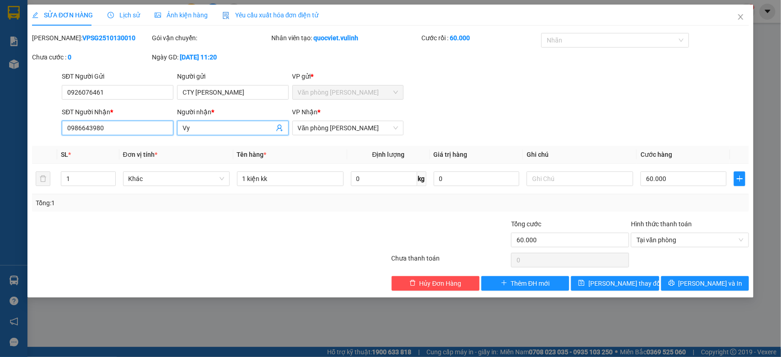
click at [146, 124] on input "0986643980" at bounding box center [118, 128] width 112 height 15
